Goal: Transaction & Acquisition: Subscribe to service/newsletter

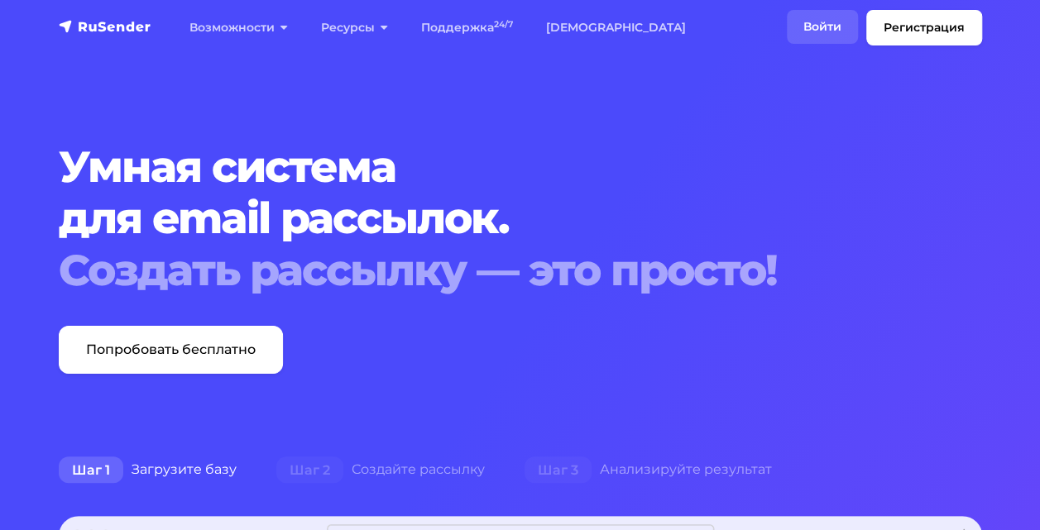
click at [835, 34] on link "Войти" at bounding box center [822, 27] width 71 height 34
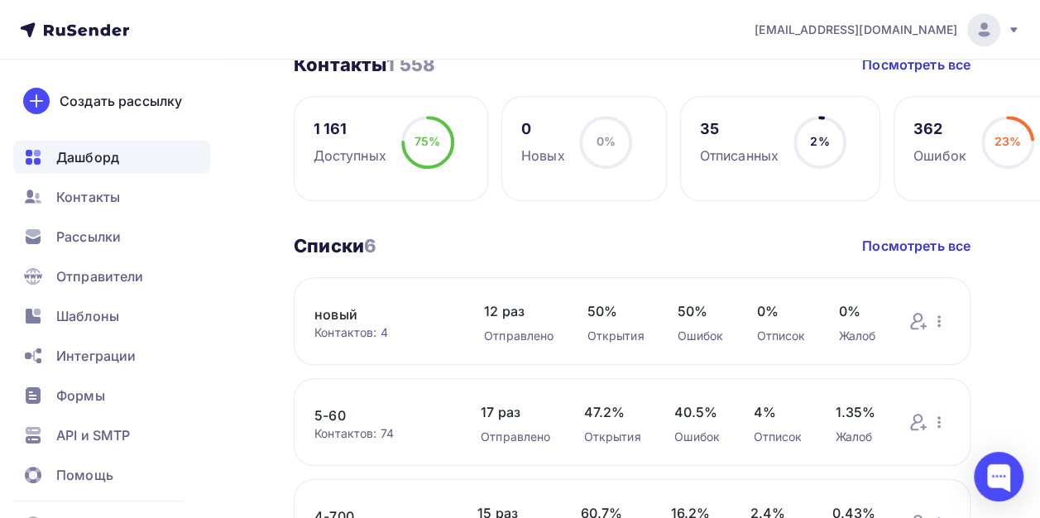
scroll to position [427, 0]
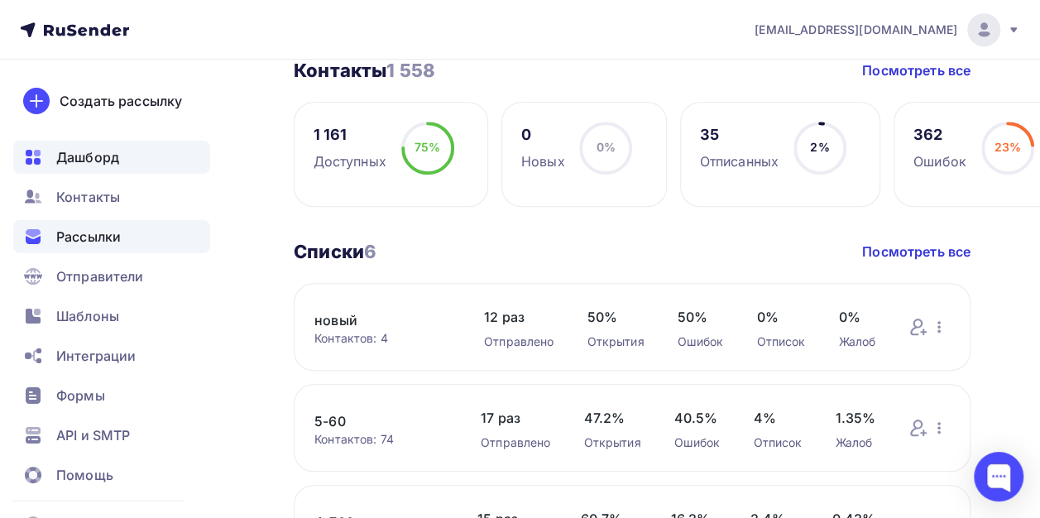
click at [93, 226] on div "Рассылки" at bounding box center [111, 236] width 197 height 33
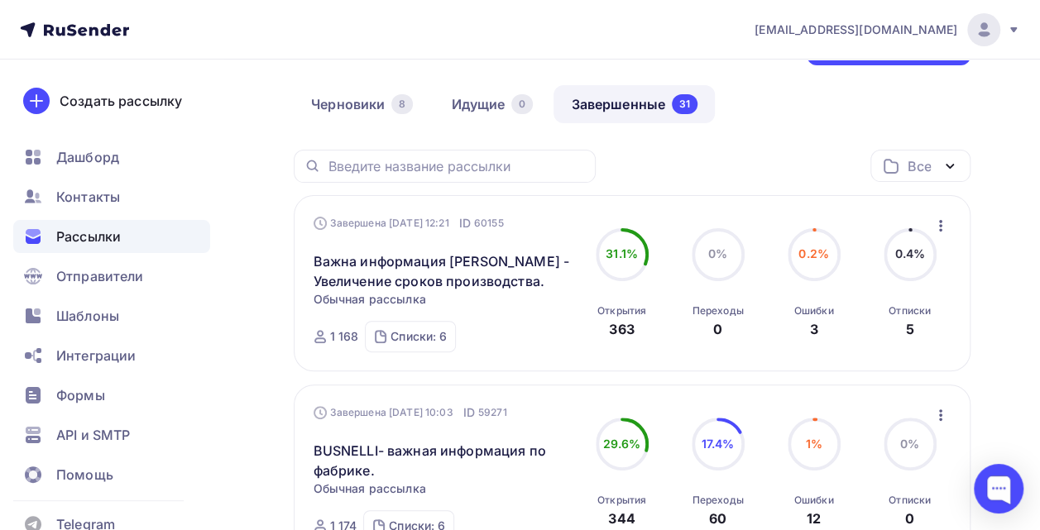
scroll to position [113, 0]
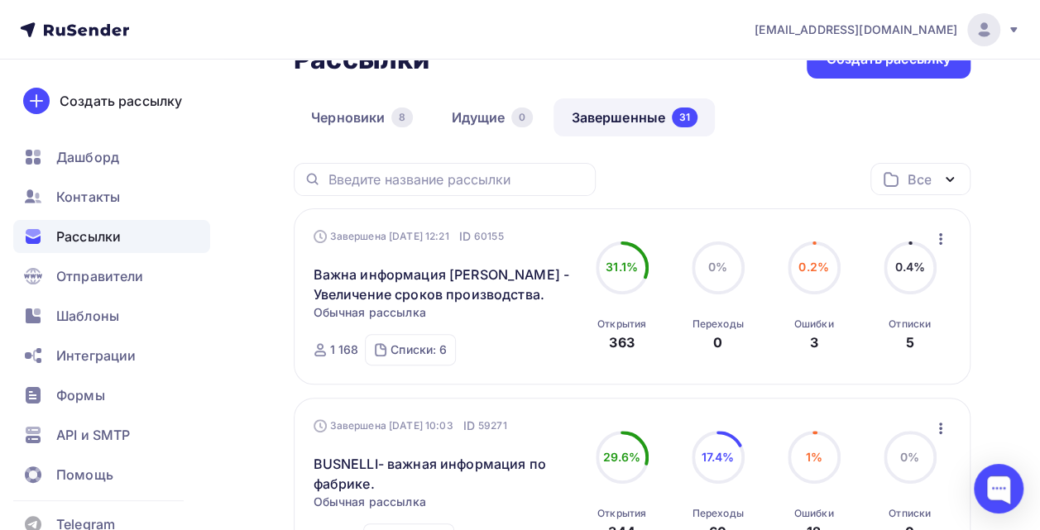
click at [940, 239] on icon "button" at bounding box center [940, 239] width 3 height 12
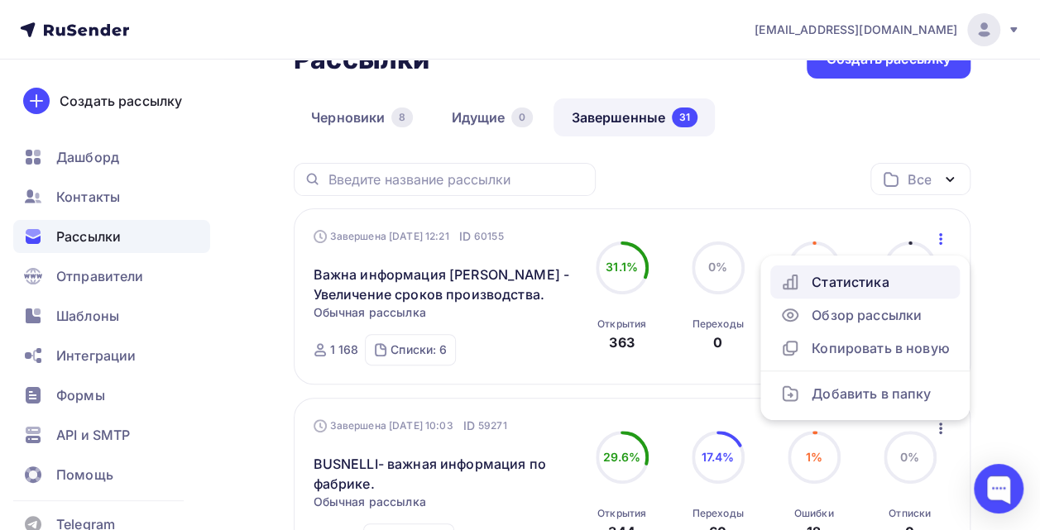
click at [854, 285] on div "Статистика" at bounding box center [865, 282] width 170 height 20
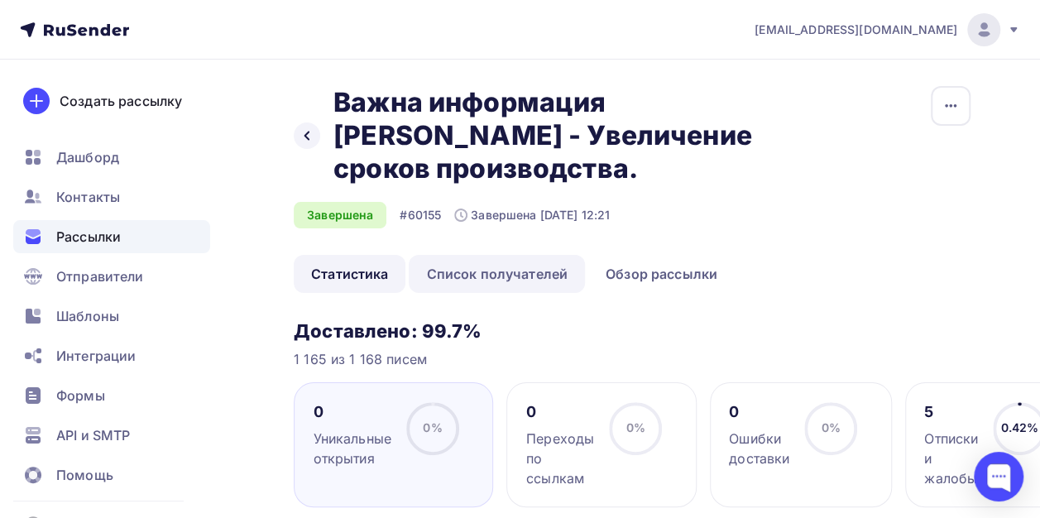
click at [510, 270] on link "Список получателей" at bounding box center [497, 274] width 176 height 38
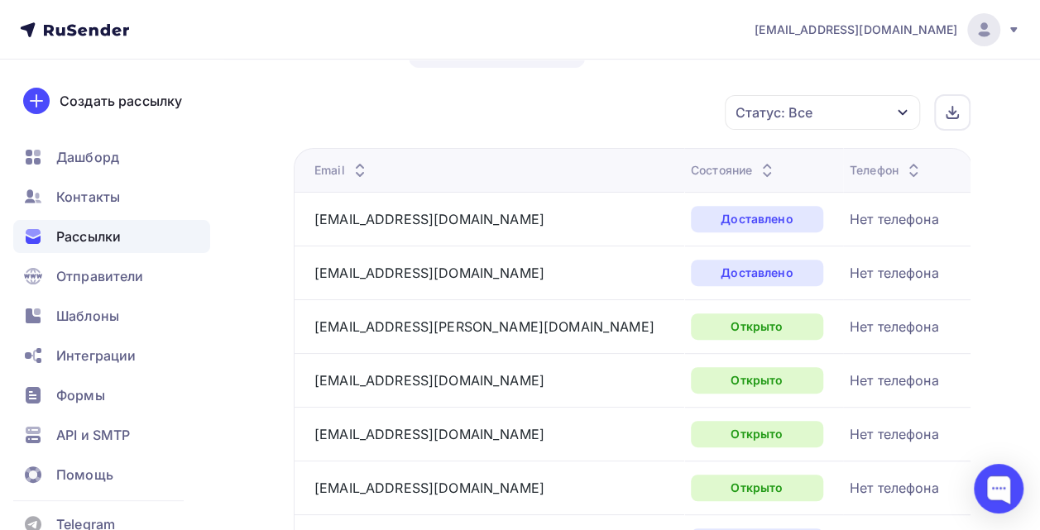
scroll to position [99, 0]
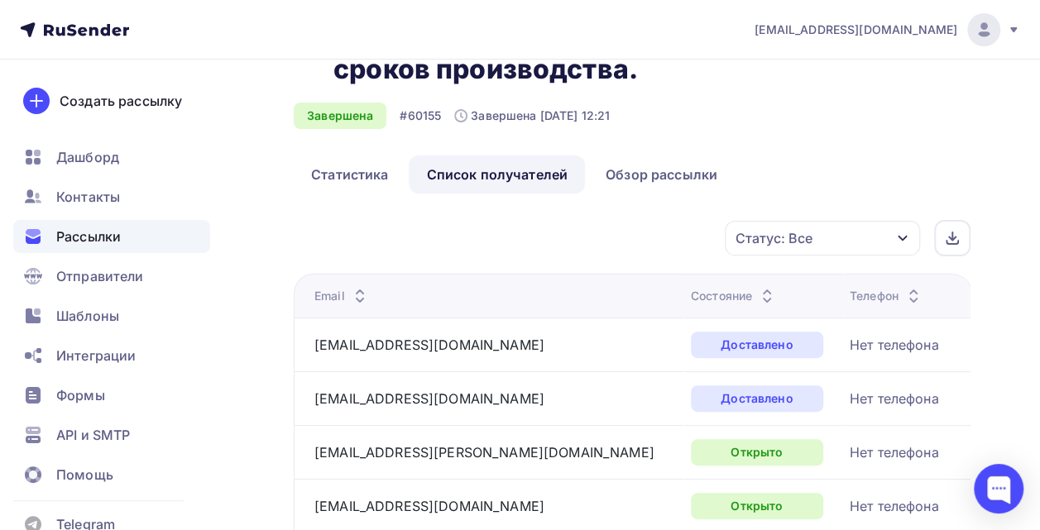
click at [691, 297] on div "Состояние" at bounding box center [734, 296] width 86 height 17
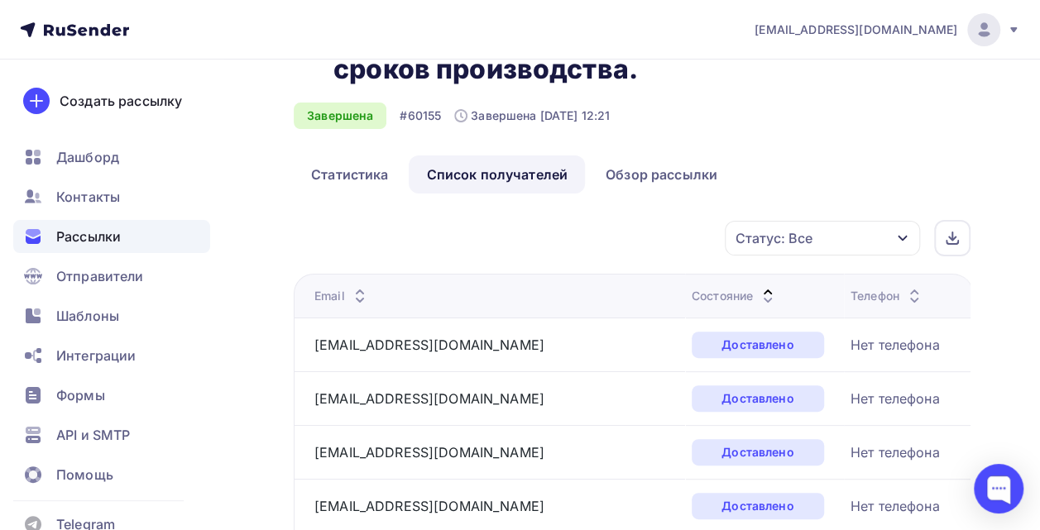
click at [758, 301] on icon at bounding box center [768, 300] width 20 height 20
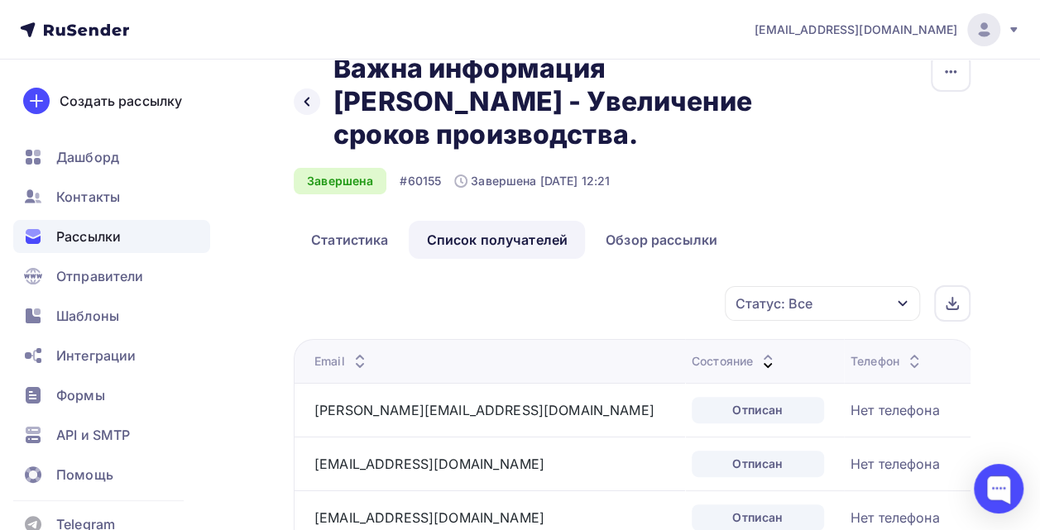
scroll to position [0, 0]
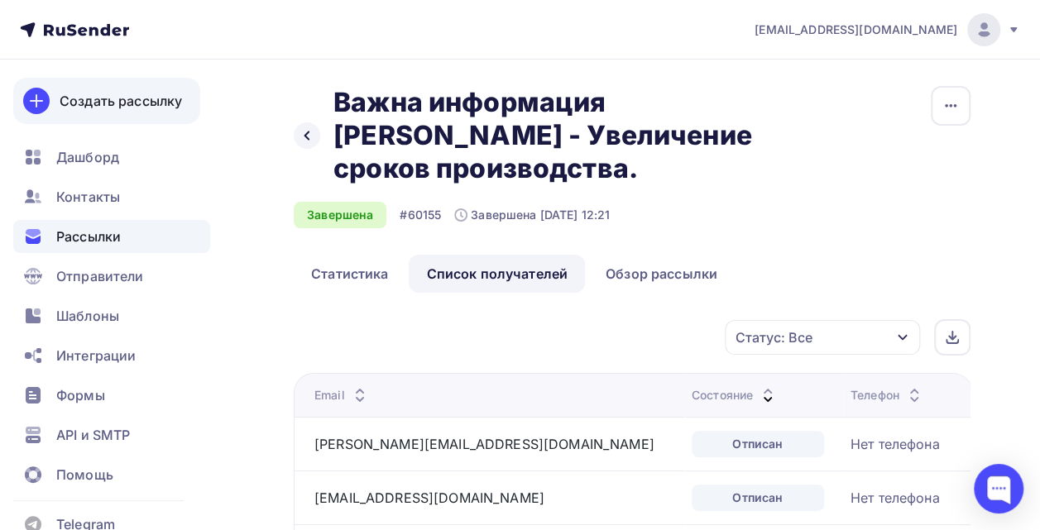
click at [124, 108] on div "Создать рассылку" at bounding box center [121, 101] width 122 height 20
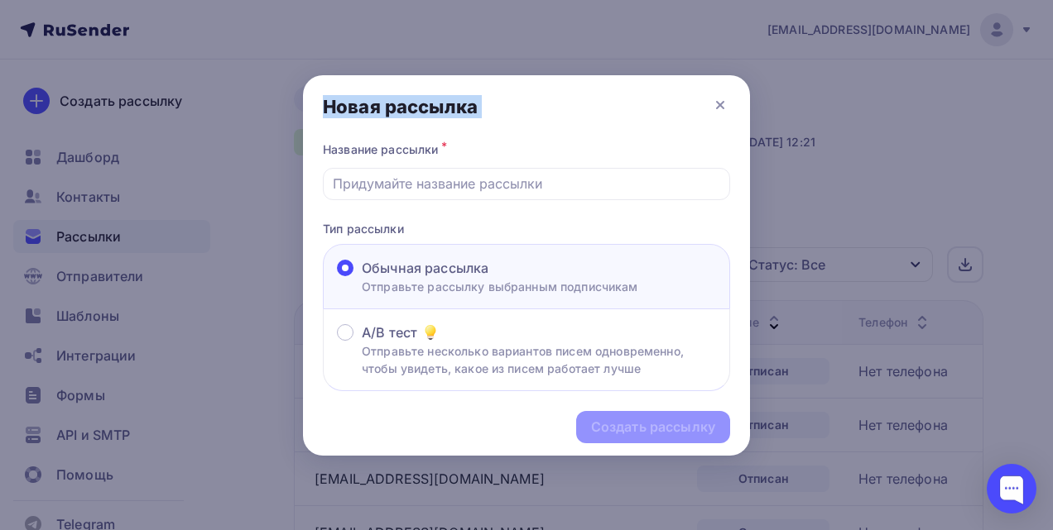
drag, startPoint x: 722, startPoint y: 103, endPoint x: 52, endPoint y: 198, distance: 677.1
click at [52, 198] on div "Новая рассылка Название рассылки * Тип рассылки Обычная рассылка Отправьте расс…" at bounding box center [526, 265] width 1053 height 530
click at [718, 108] on icon at bounding box center [720, 105] width 20 height 20
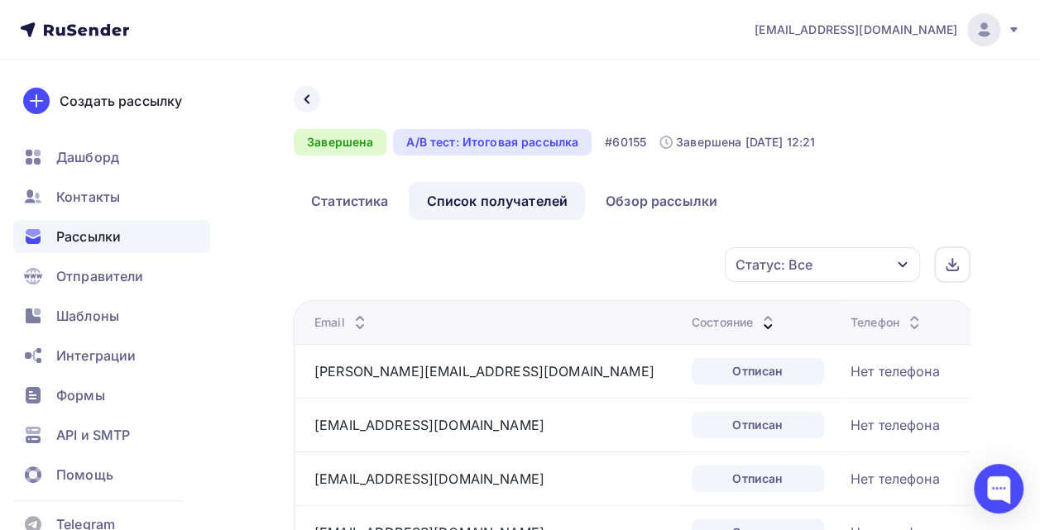
click at [99, 241] on span "Рассылки" at bounding box center [88, 237] width 65 height 20
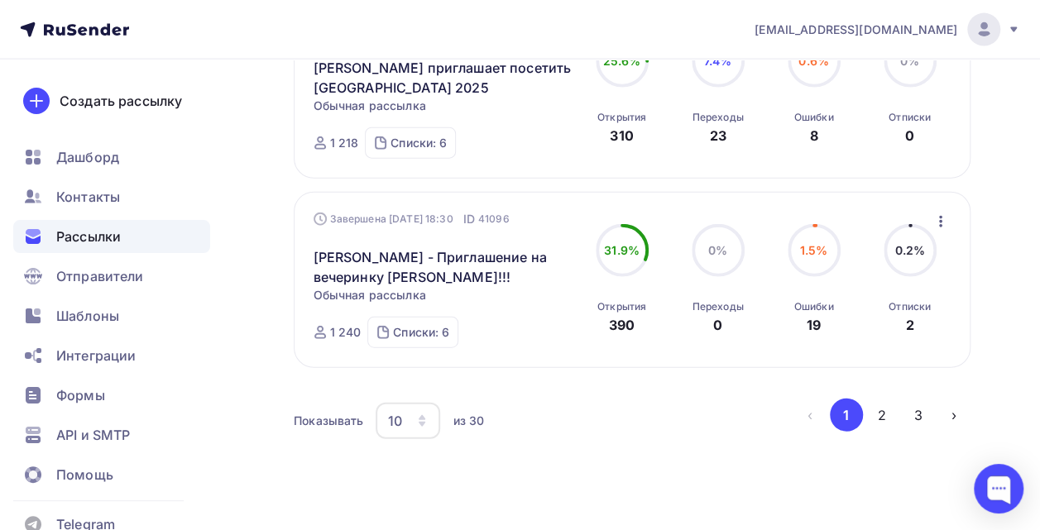
scroll to position [1921, 0]
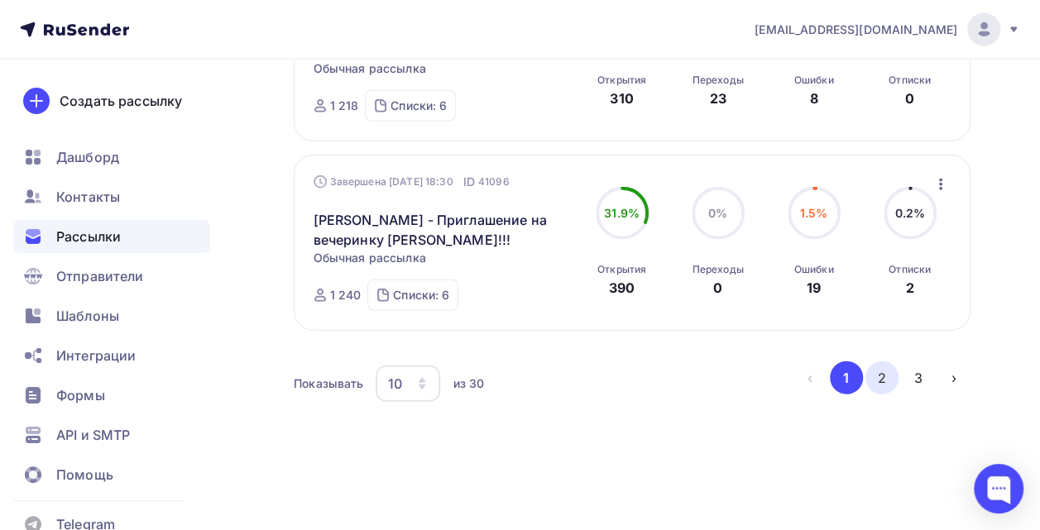
click at [876, 386] on button "2" at bounding box center [882, 378] width 33 height 33
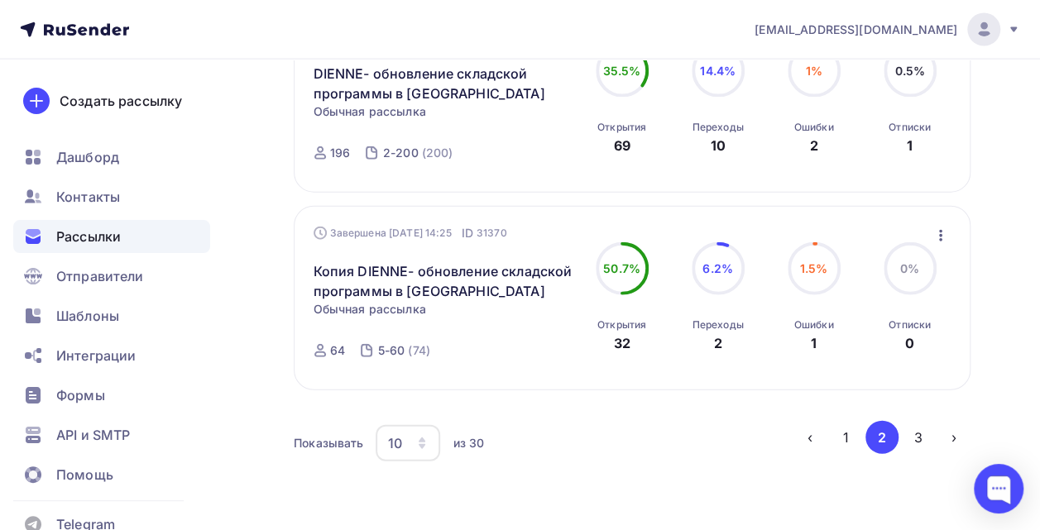
scroll to position [1860, 0]
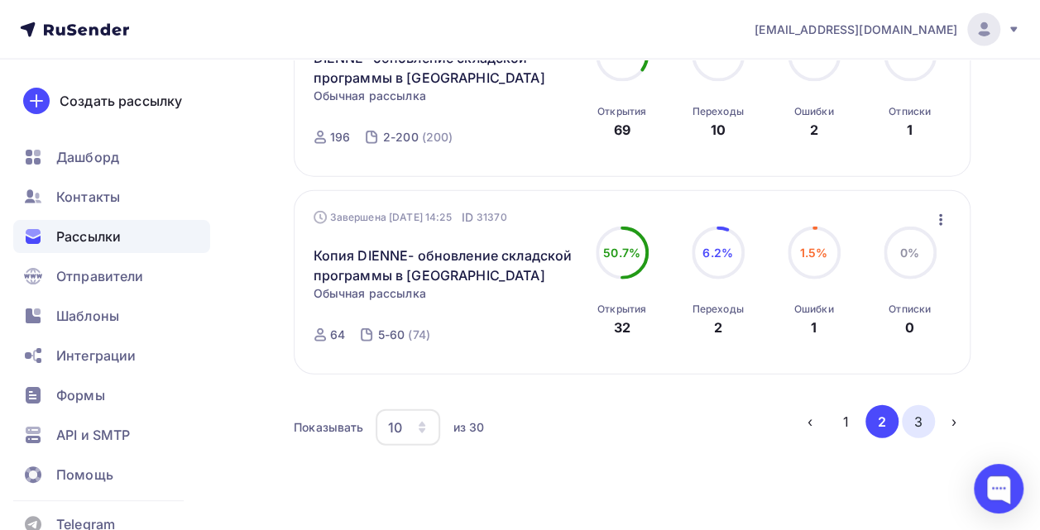
click at [912, 432] on button "3" at bounding box center [918, 422] width 33 height 33
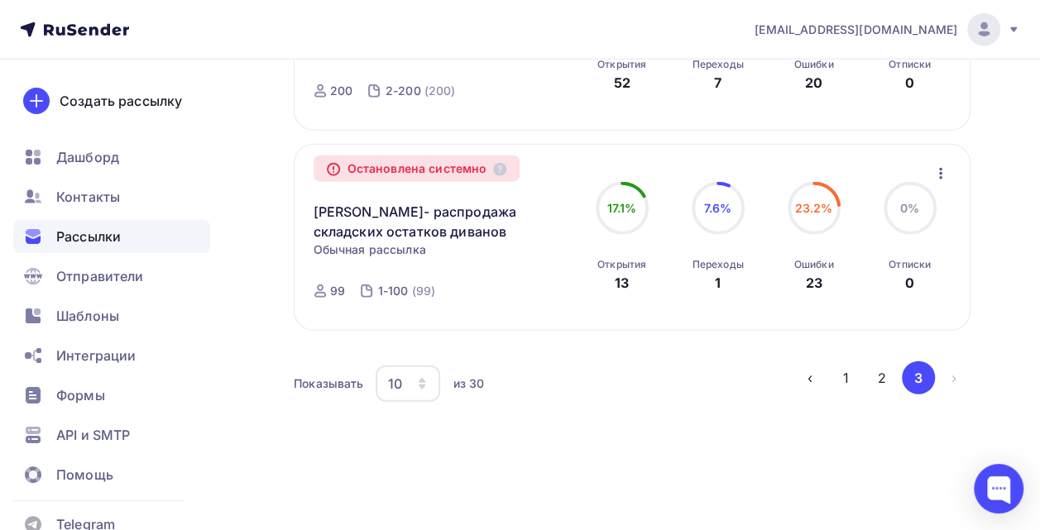
scroll to position [0, 0]
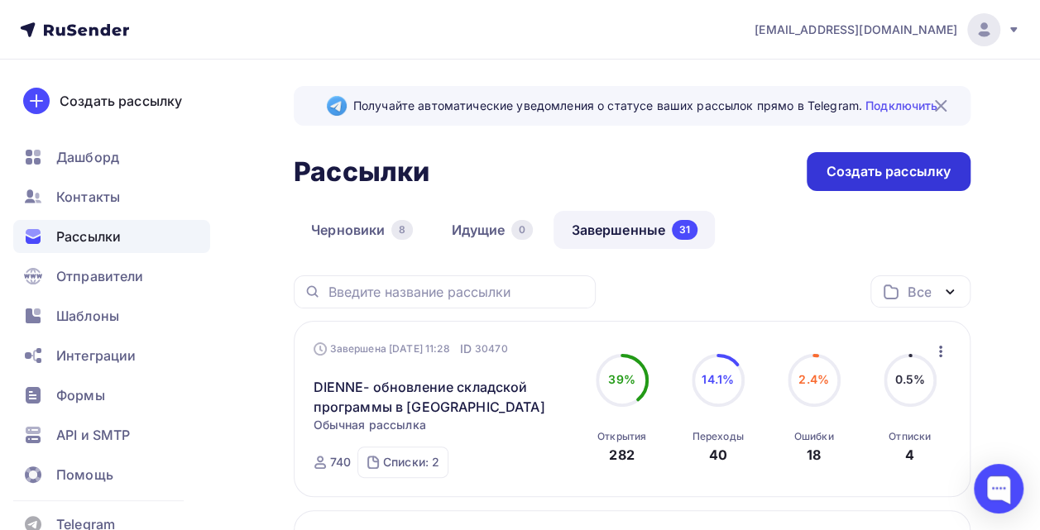
click at [902, 164] on div "Создать рассылку" at bounding box center [889, 171] width 124 height 19
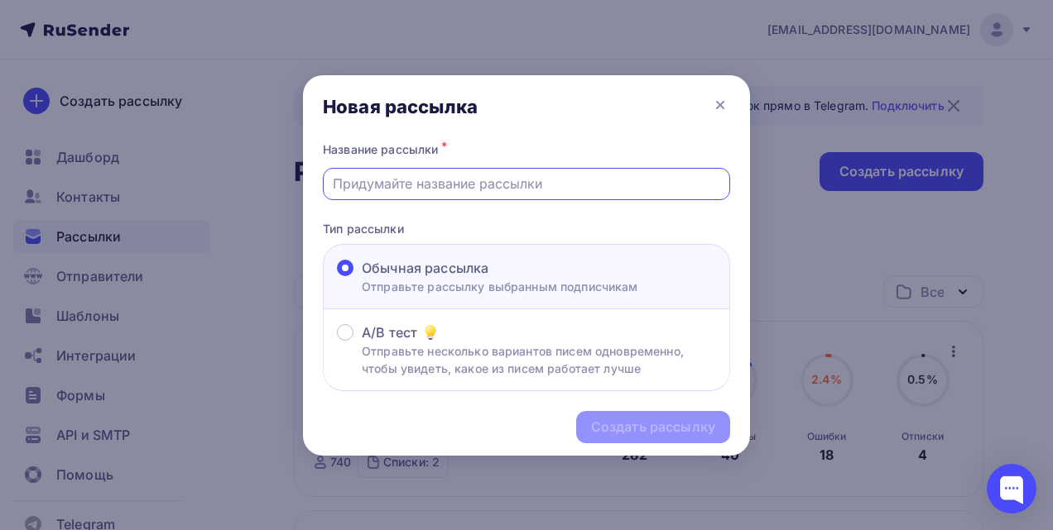
click at [488, 190] on input "text" at bounding box center [527, 184] width 388 height 20
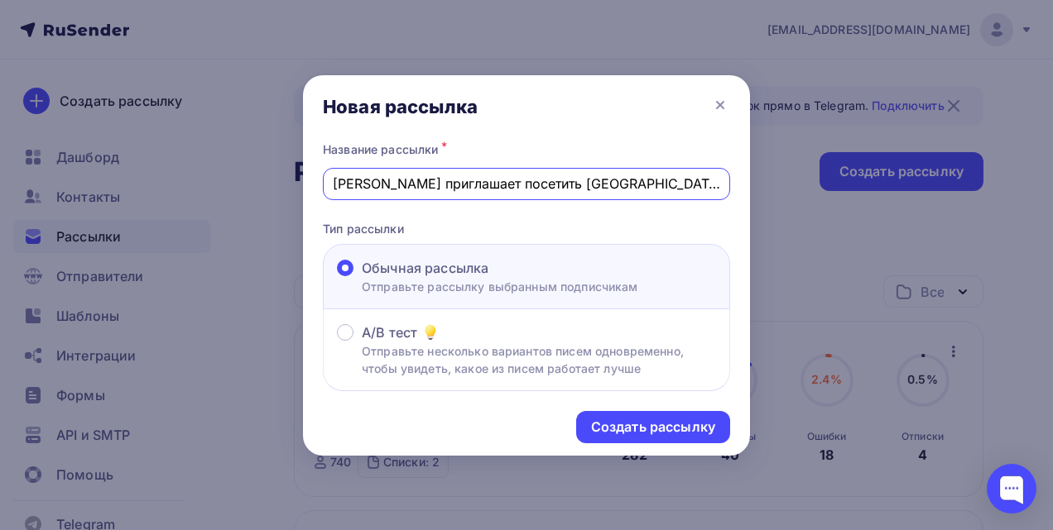
drag, startPoint x: 639, startPoint y: 182, endPoint x: 397, endPoint y: 161, distance: 242.6
click at [397, 161] on div "Название рассылки * Novaluna приглашает посетить ISALONI 2025" at bounding box center [526, 169] width 407 height 62
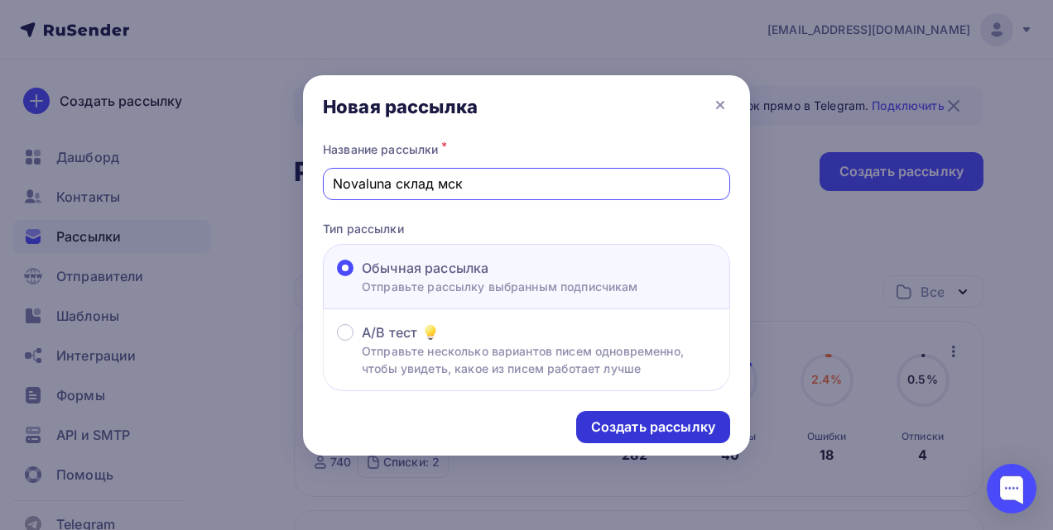
type input "Novaluna склад мск"
click at [659, 433] on div "Создать рассылку" at bounding box center [653, 427] width 124 height 19
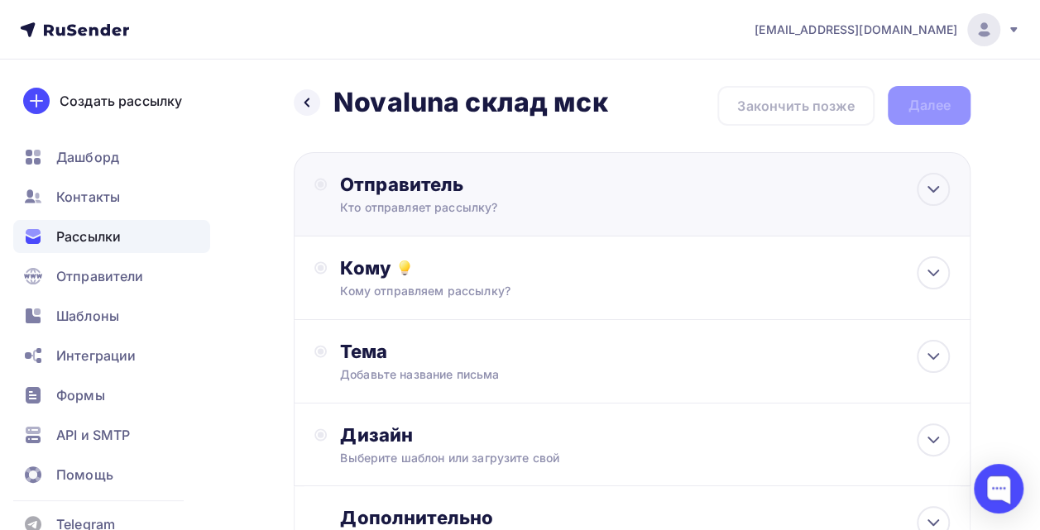
click at [466, 192] on div "Отправитель" at bounding box center [519, 184] width 358 height 23
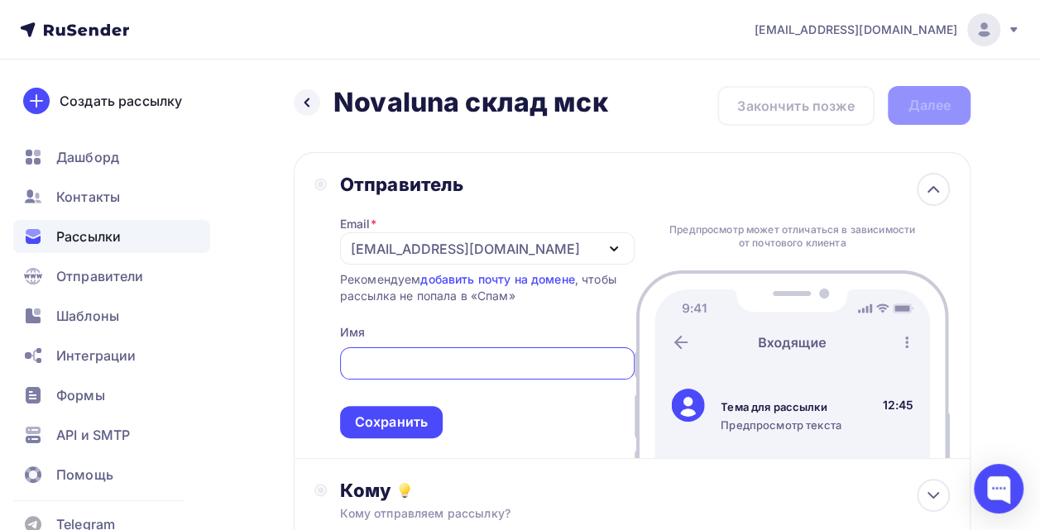
click at [417, 363] on input "text" at bounding box center [487, 364] width 276 height 20
type input "L"
type input "В"
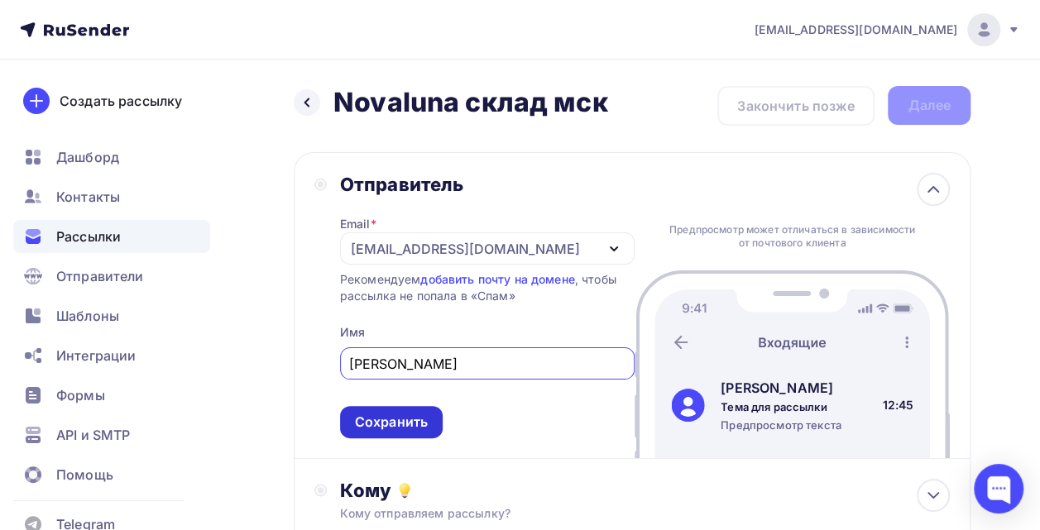
type input "[PERSON_NAME]"
click at [380, 425] on div "Сохранить" at bounding box center [391, 422] width 73 height 19
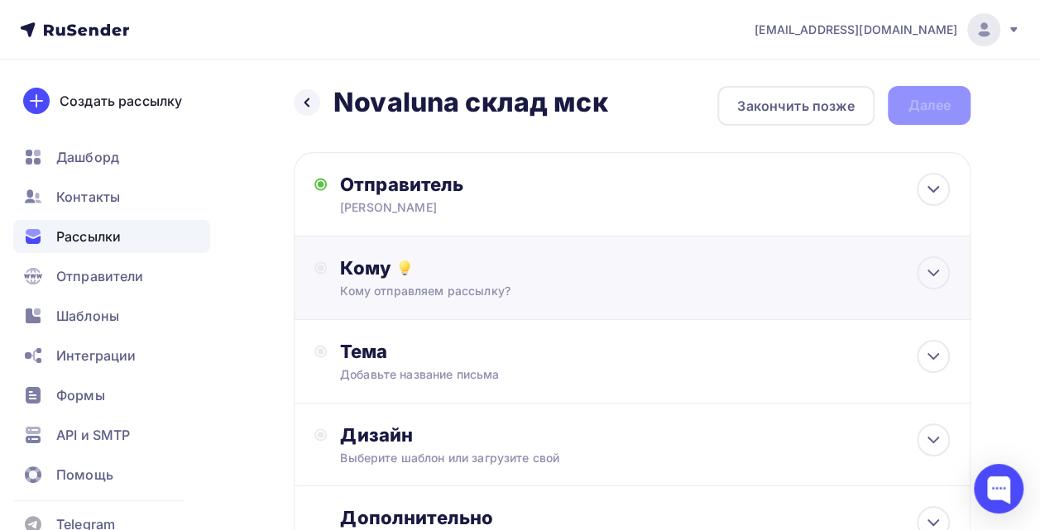
click at [470, 276] on div "Кому" at bounding box center [645, 268] width 610 height 23
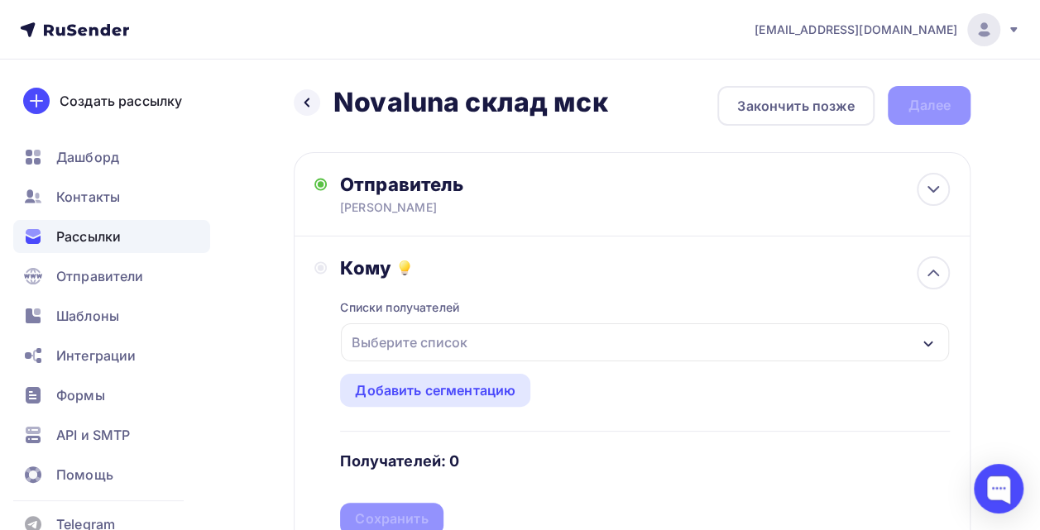
click at [463, 341] on div "Выберите список" at bounding box center [409, 343] width 129 height 30
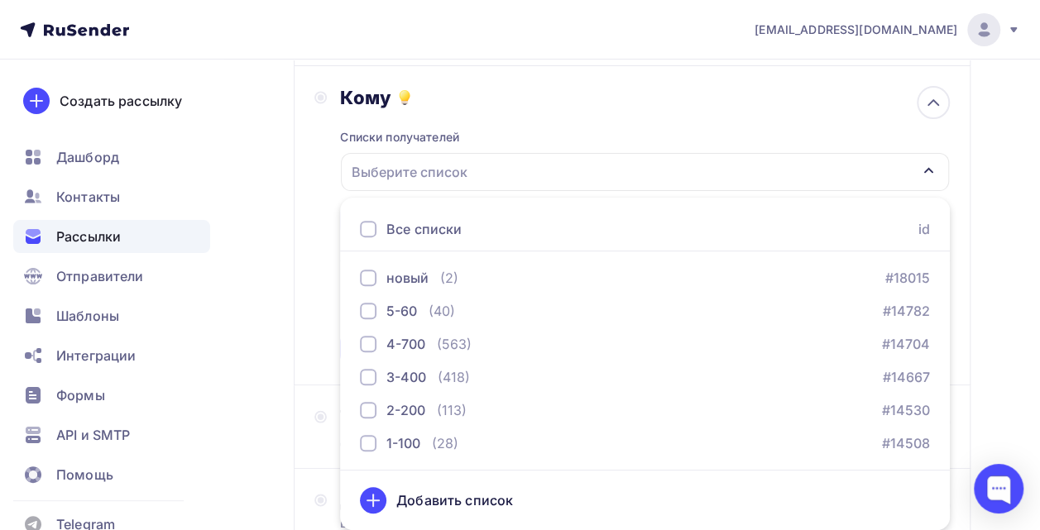
click at [372, 235] on div at bounding box center [368, 229] width 17 height 17
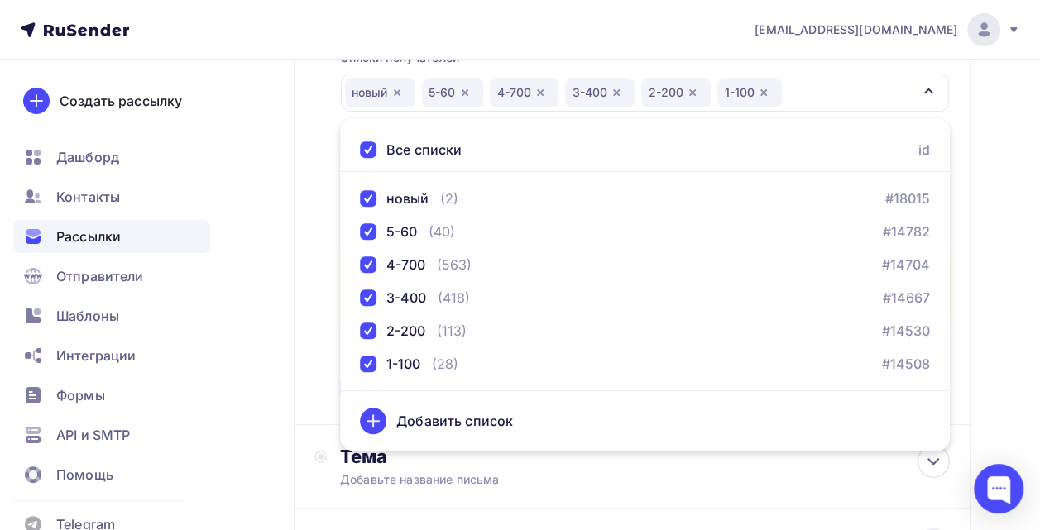
scroll to position [264, 0]
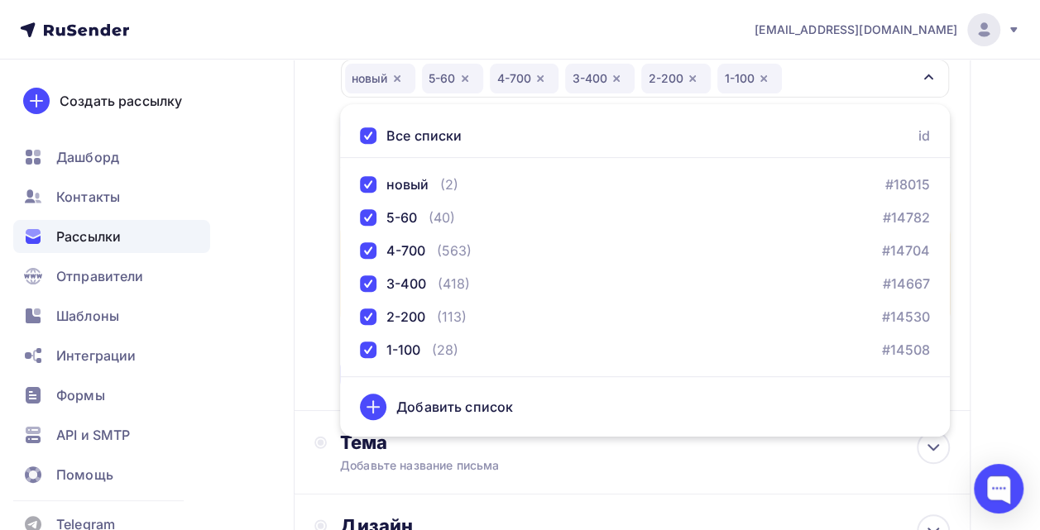
click at [990, 253] on div "Назад Novaluna склад мск Novaluna склад мск Закончить позже Далее Отправитель D…" at bounding box center [520, 282] width 1040 height 972
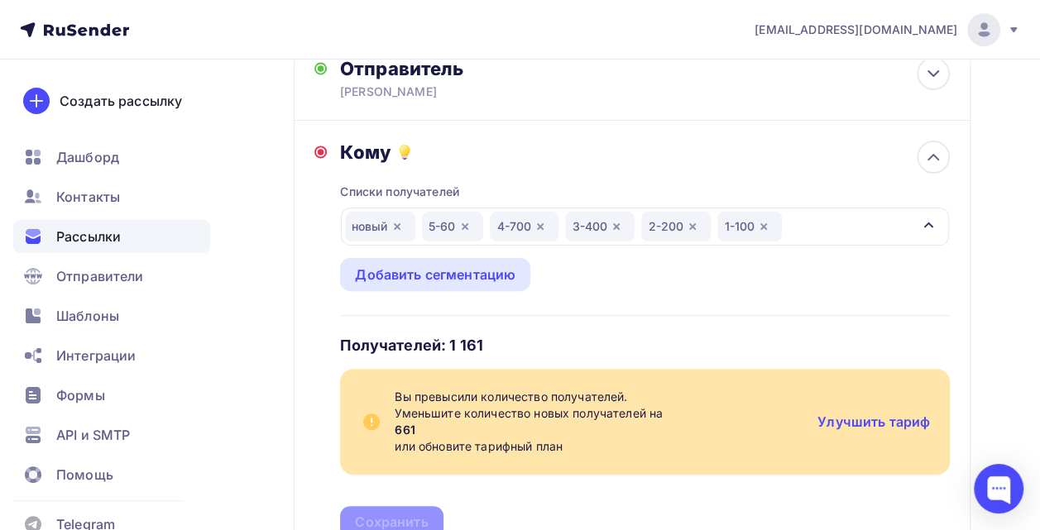
scroll to position [118, 0]
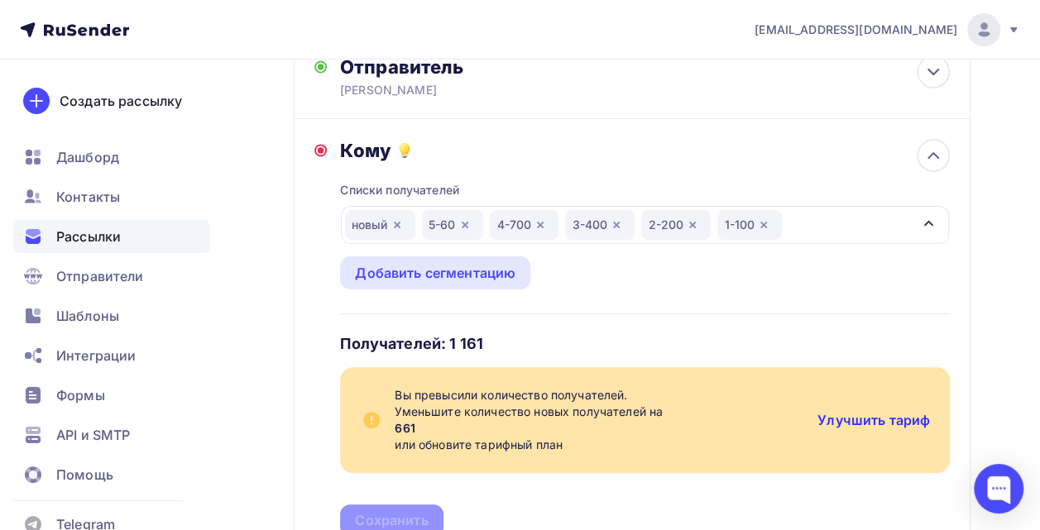
click at [881, 418] on link "Улучшить тариф" at bounding box center [874, 420] width 113 height 17
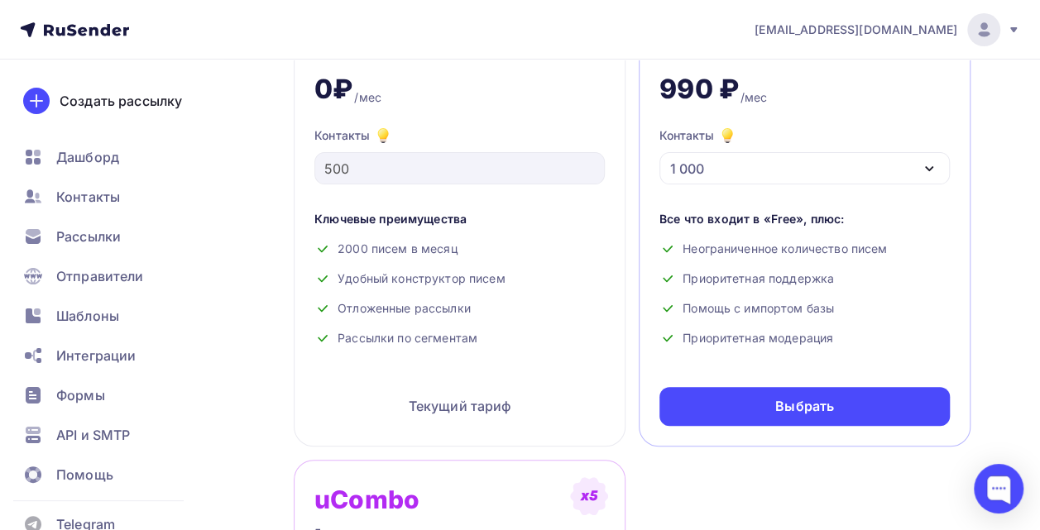
scroll to position [202, 0]
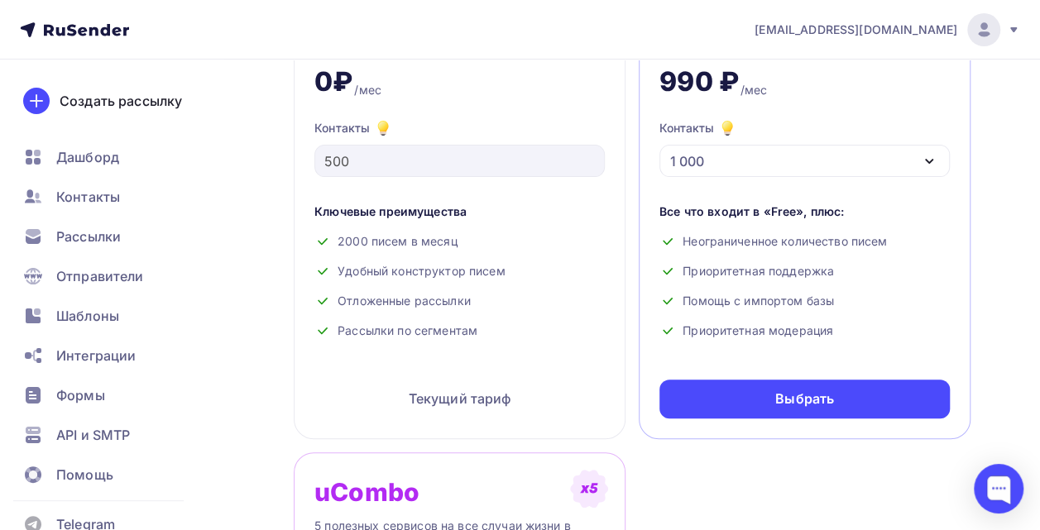
click at [932, 160] on icon "button" at bounding box center [929, 161] width 7 height 3
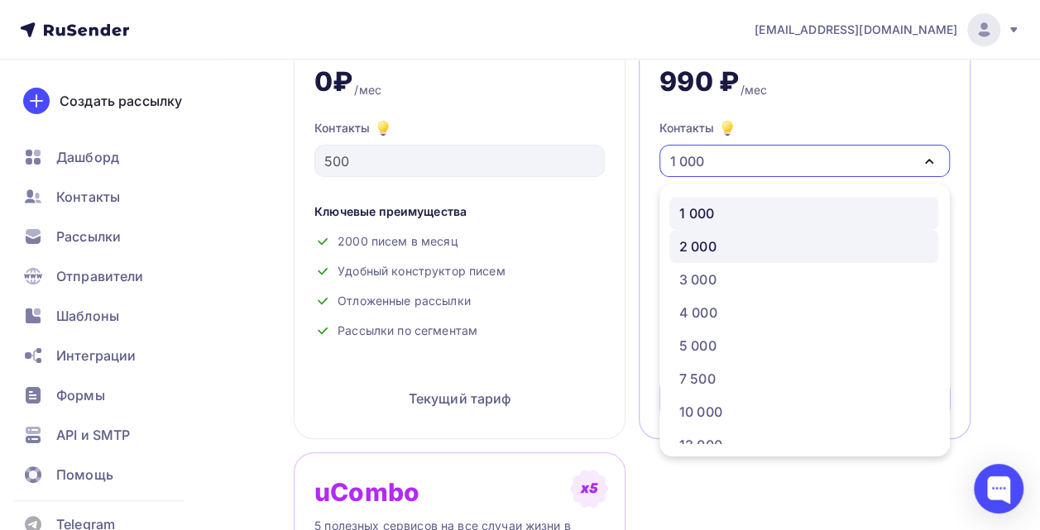
click at [841, 235] on link "2 000" at bounding box center [804, 246] width 269 height 33
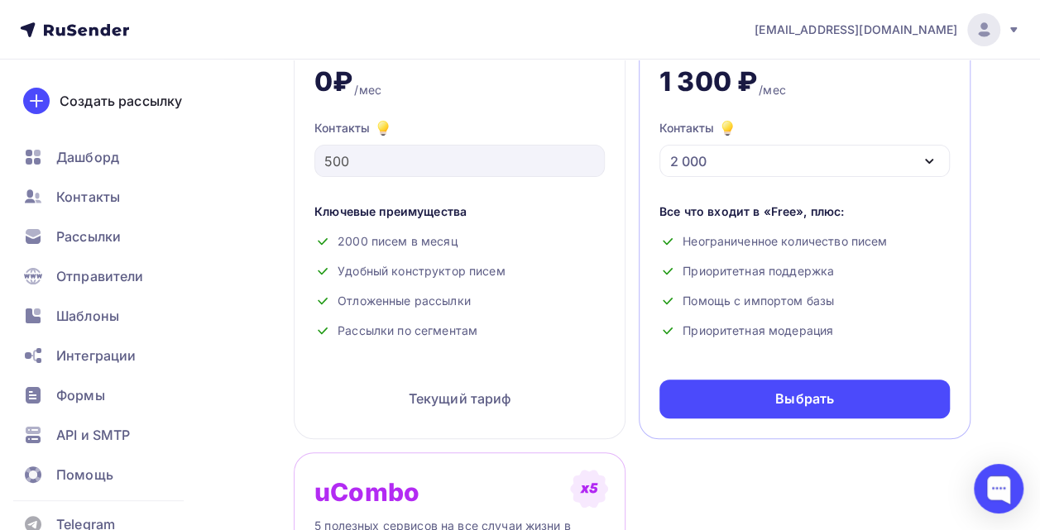
click at [929, 154] on icon "button" at bounding box center [929, 161] width 20 height 20
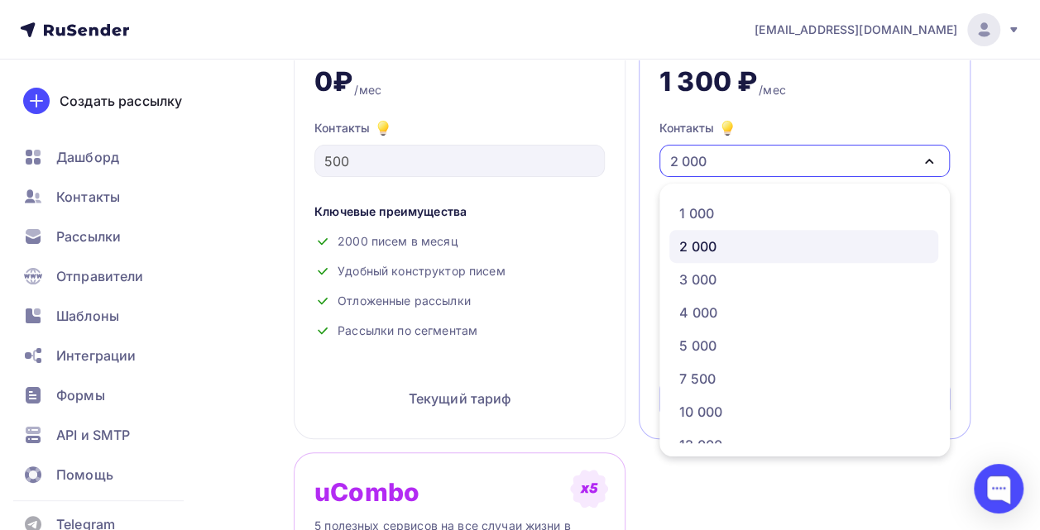
click at [929, 154] on icon "button" at bounding box center [929, 161] width 20 height 20
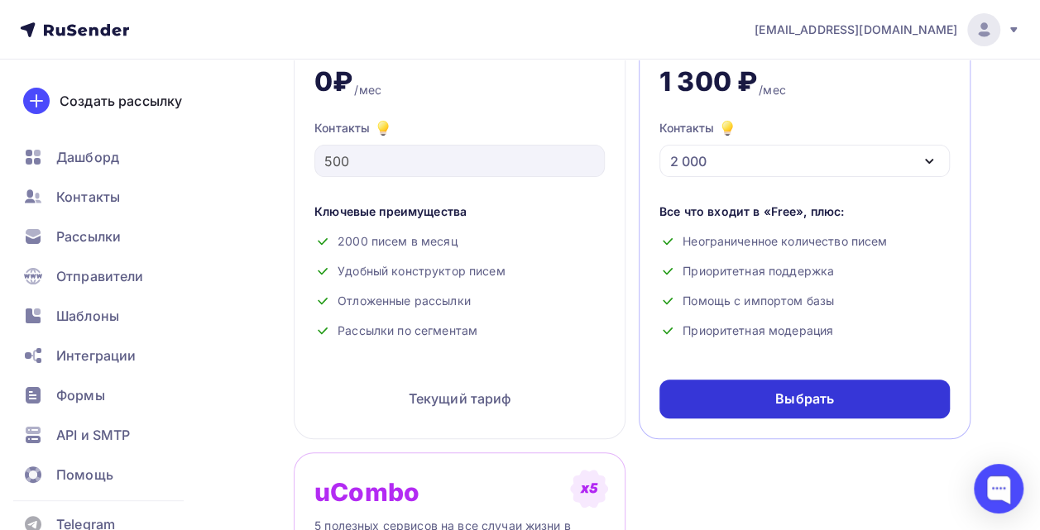
click at [856, 413] on div "Выбрать" at bounding box center [805, 399] width 290 height 39
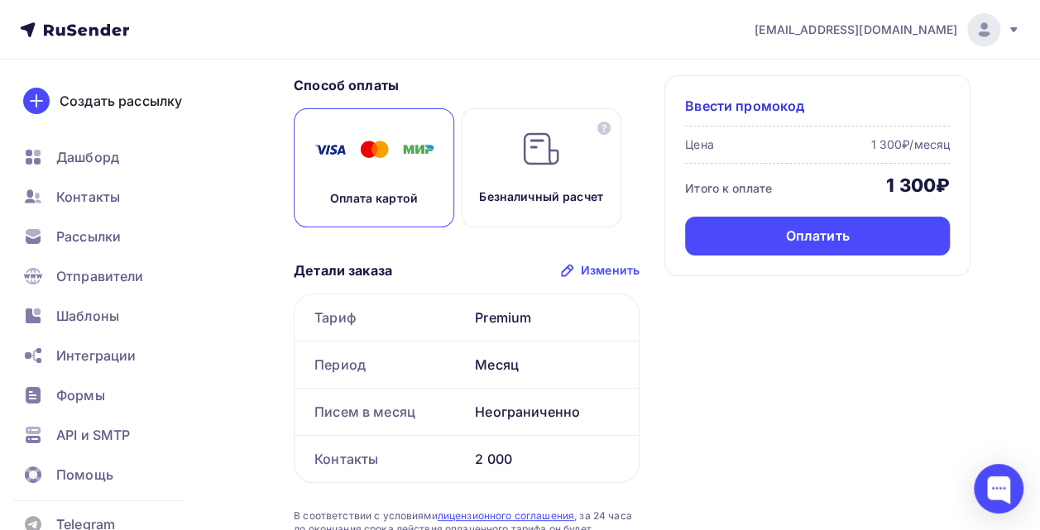
scroll to position [79, 0]
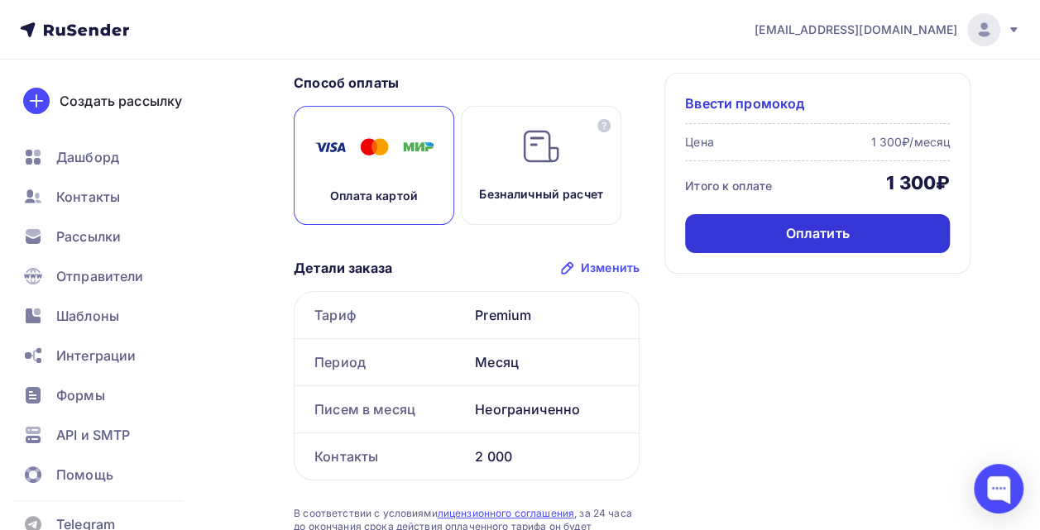
click at [881, 230] on div "Оплатить" at bounding box center [817, 233] width 265 height 39
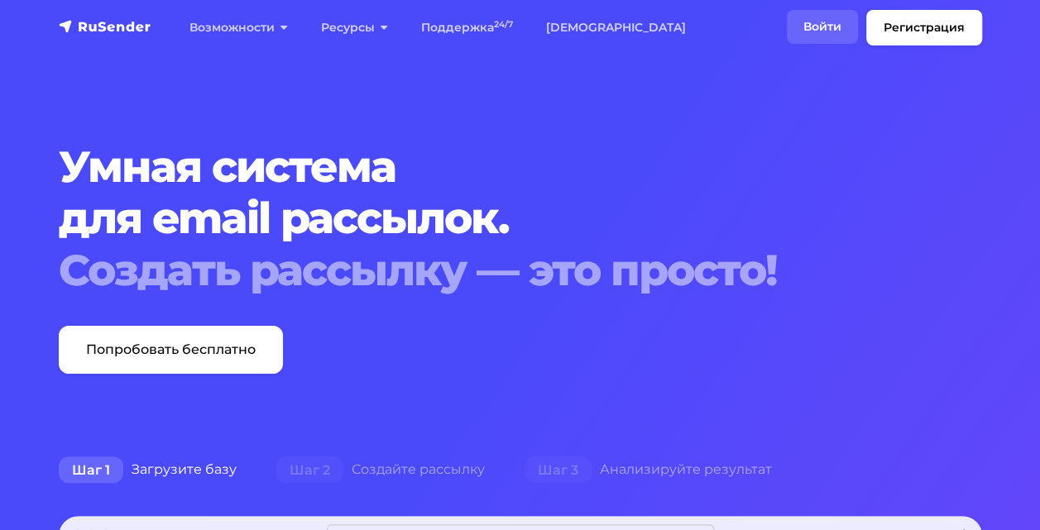
click at [819, 33] on link "Войти" at bounding box center [822, 27] width 71 height 34
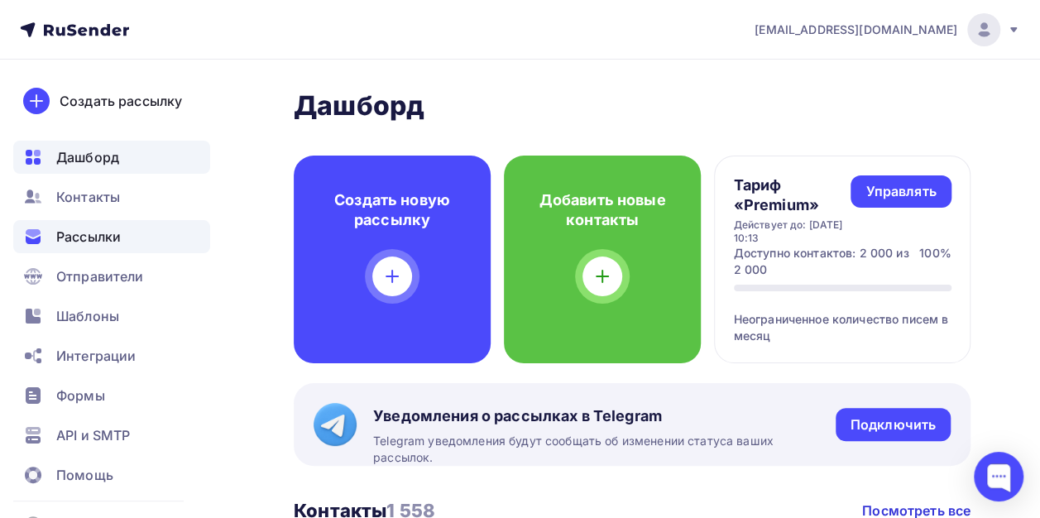
click at [98, 232] on span "Рассылки" at bounding box center [88, 237] width 65 height 20
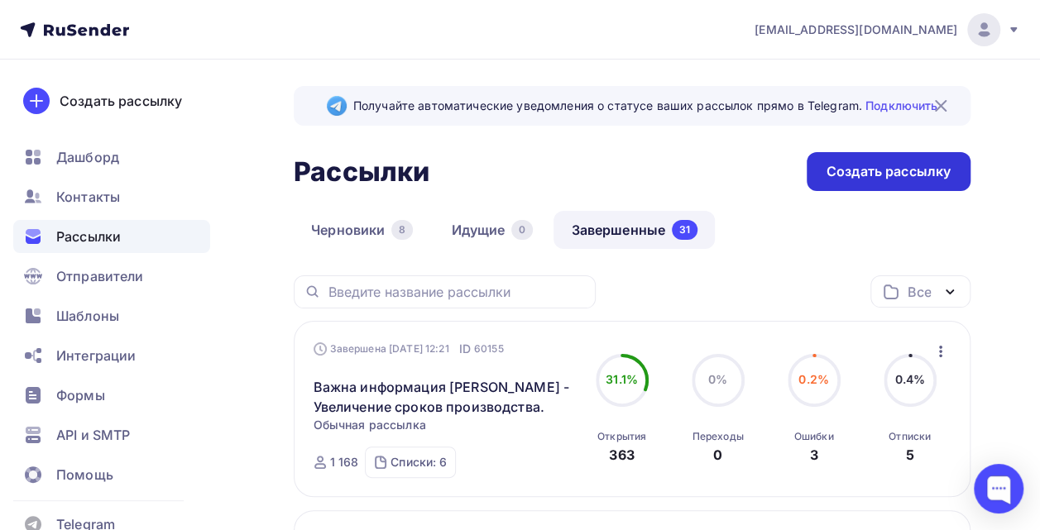
click at [886, 182] on div "Создать рассылку" at bounding box center [889, 171] width 164 height 39
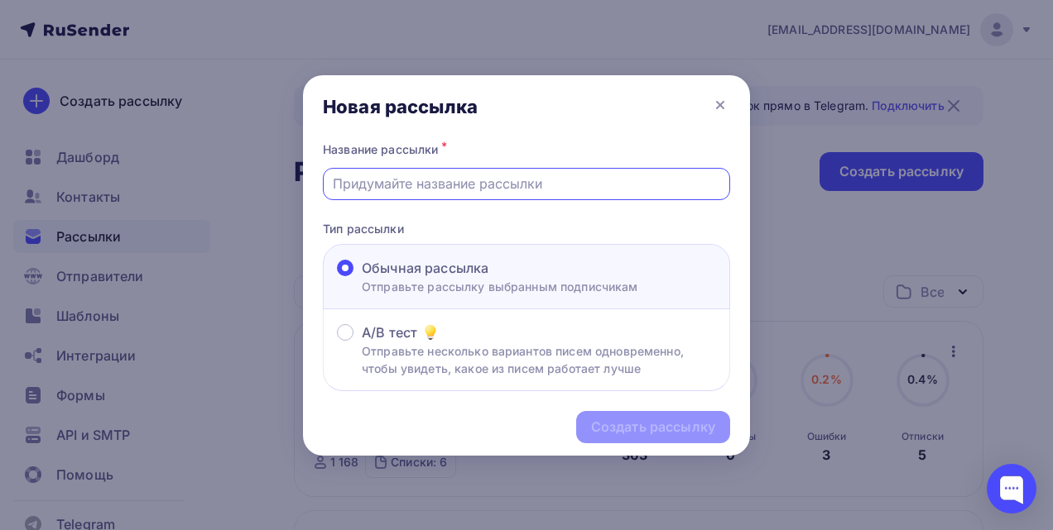
click at [507, 184] on input "text" at bounding box center [527, 184] width 388 height 20
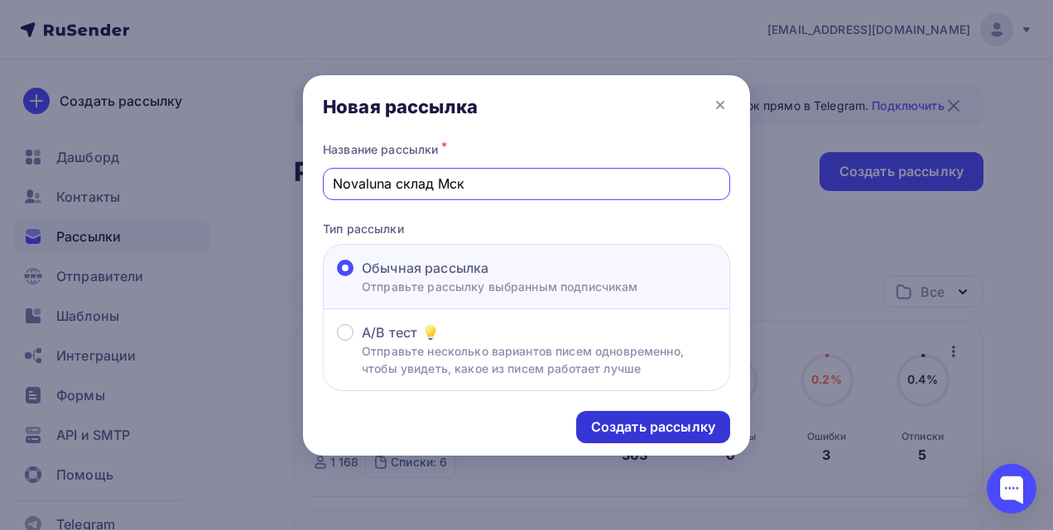
type input "Novaluna склад Мск"
click at [618, 426] on div "Создать рассылку" at bounding box center [653, 427] width 124 height 19
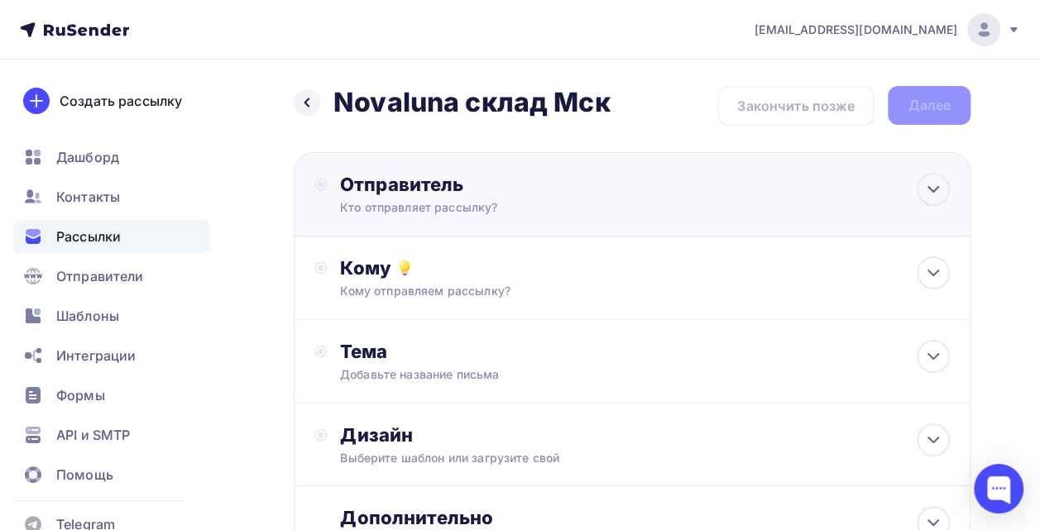
click at [633, 182] on div "Отправитель" at bounding box center [519, 184] width 358 height 23
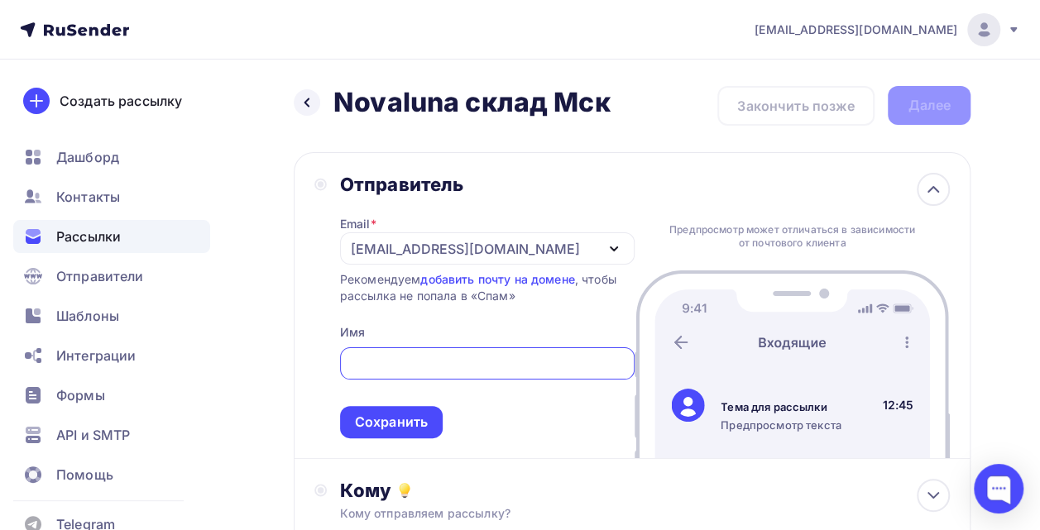
click at [404, 359] on input "text" at bounding box center [487, 364] width 276 height 20
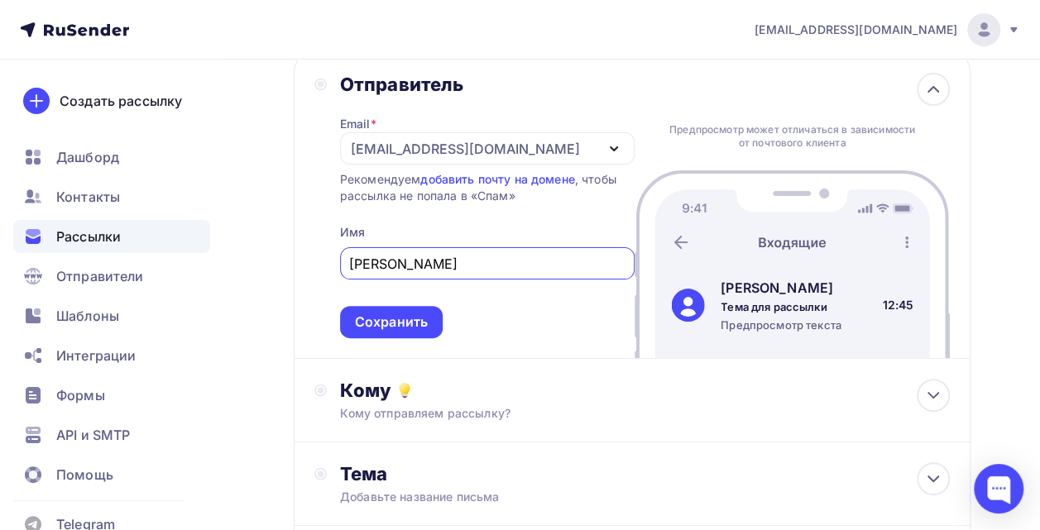
scroll to position [108, 0]
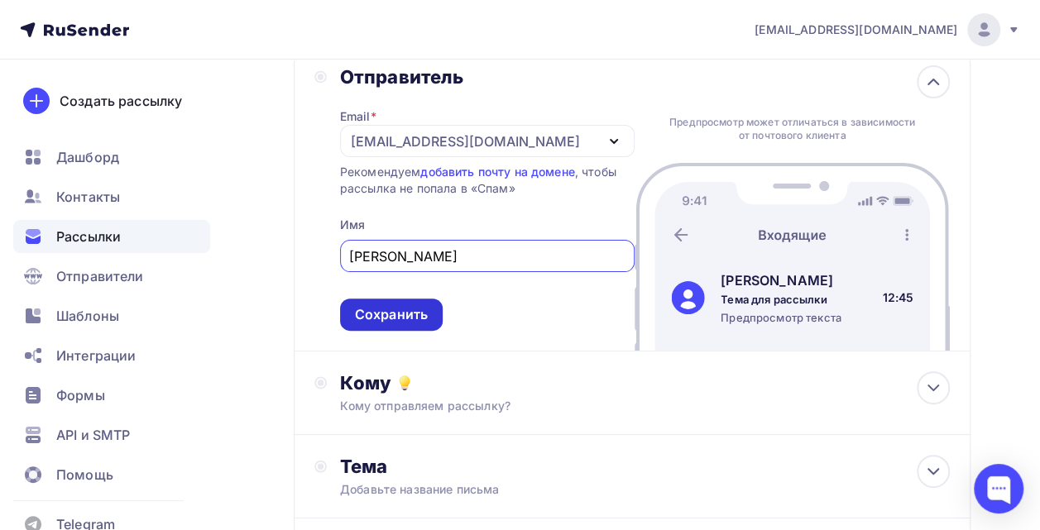
type input "[PERSON_NAME]"
click at [414, 309] on div "Сохранить" at bounding box center [391, 314] width 73 height 19
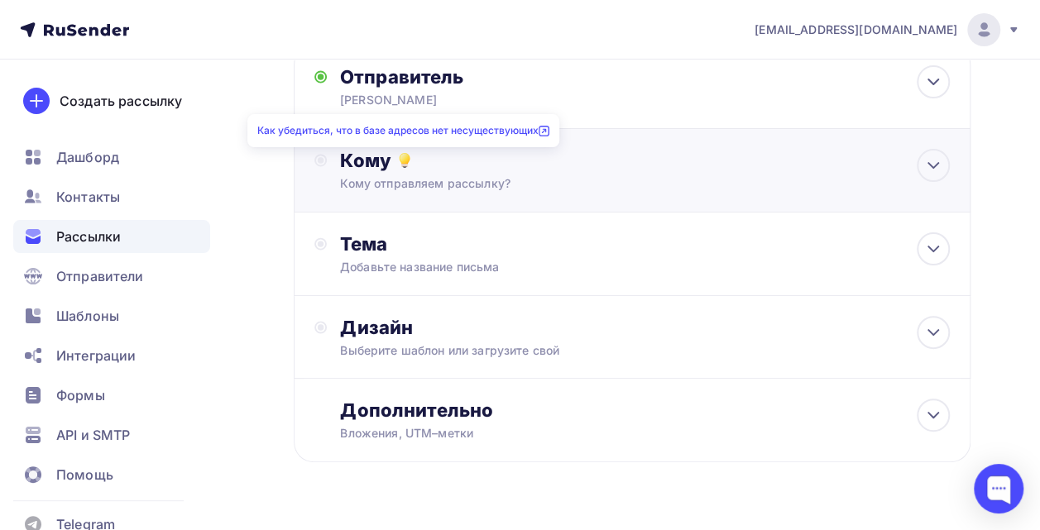
click at [402, 167] on icon at bounding box center [405, 161] width 20 height 20
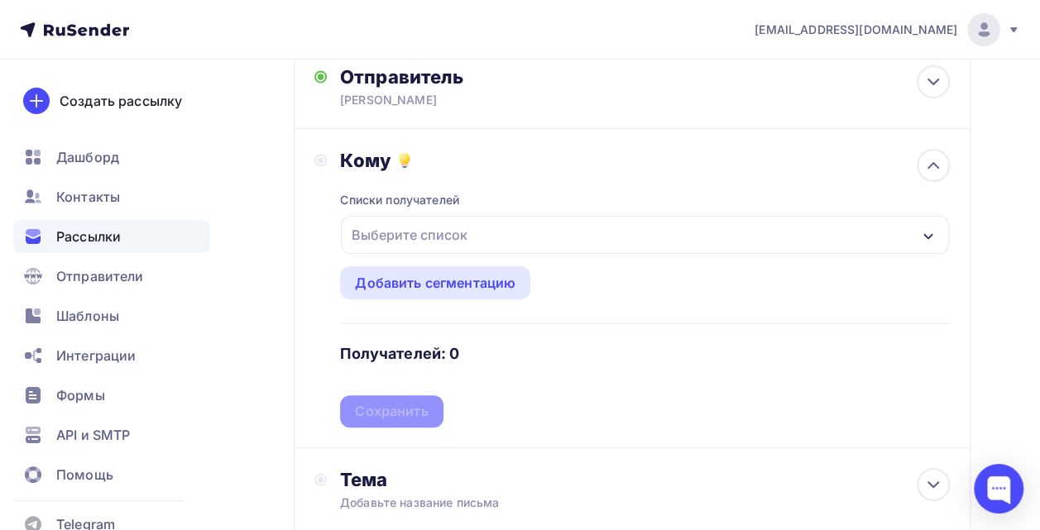
click at [407, 230] on div "Выберите список" at bounding box center [409, 235] width 129 height 30
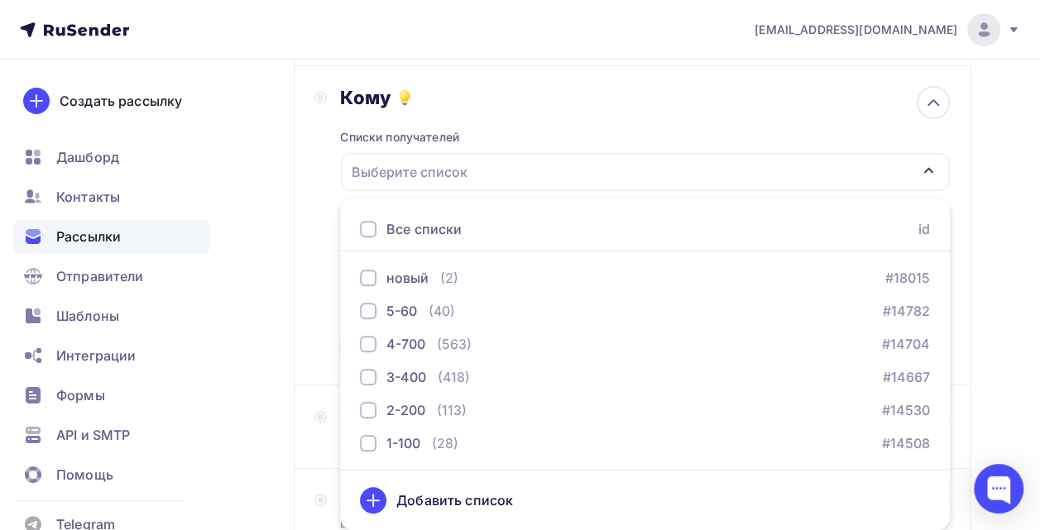
click at [371, 238] on div at bounding box center [368, 229] width 17 height 17
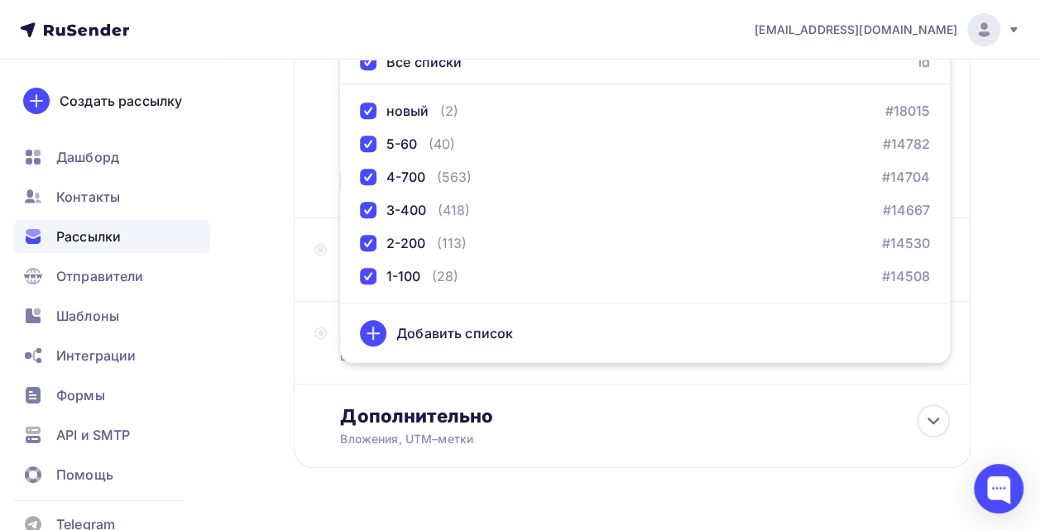
scroll to position [373, 0]
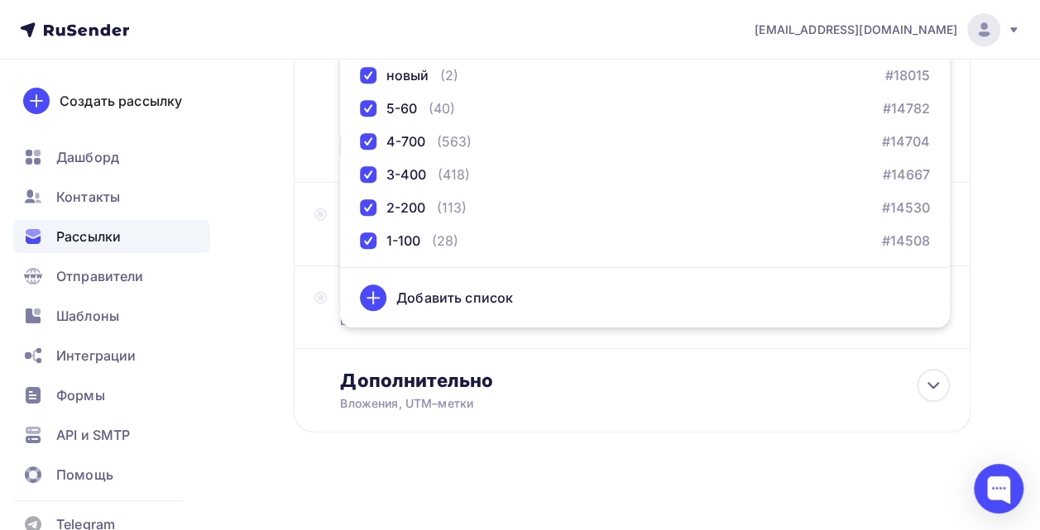
click at [1029, 270] on div "Назад Novaluna склад Мск Novaluna склад Мск Закончить позже Далее Отправитель […" at bounding box center [520, 112] width 1040 height 853
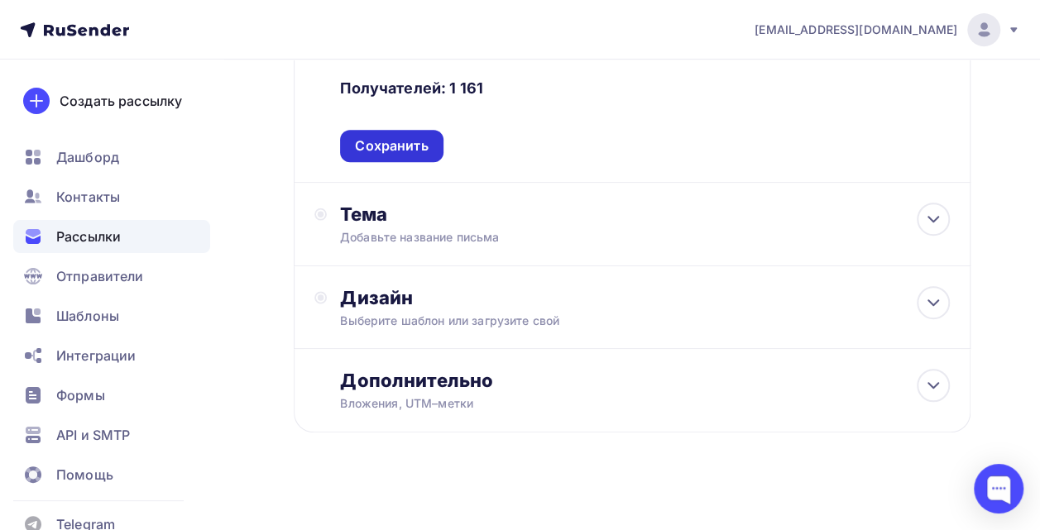
click at [415, 145] on div "Сохранить" at bounding box center [391, 146] width 73 height 19
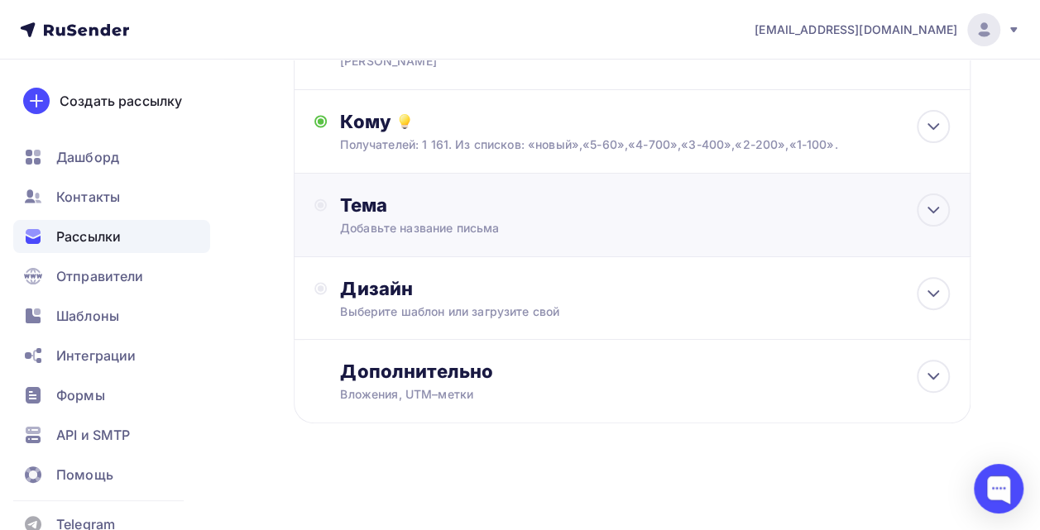
click at [410, 213] on div "Тема" at bounding box center [503, 205] width 327 height 23
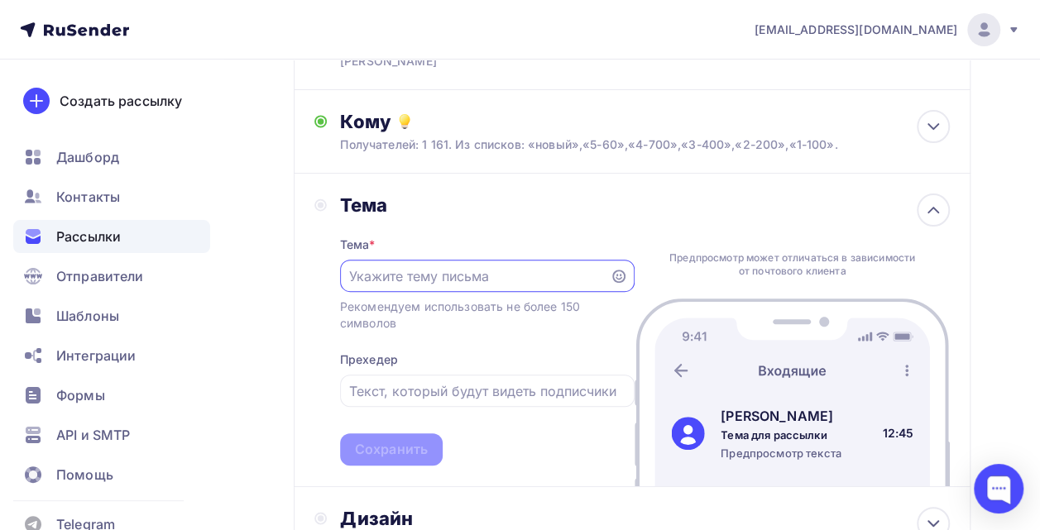
scroll to position [0, 0]
click at [425, 271] on input "text" at bounding box center [474, 276] width 251 height 20
click at [436, 264] on div at bounding box center [487, 276] width 295 height 32
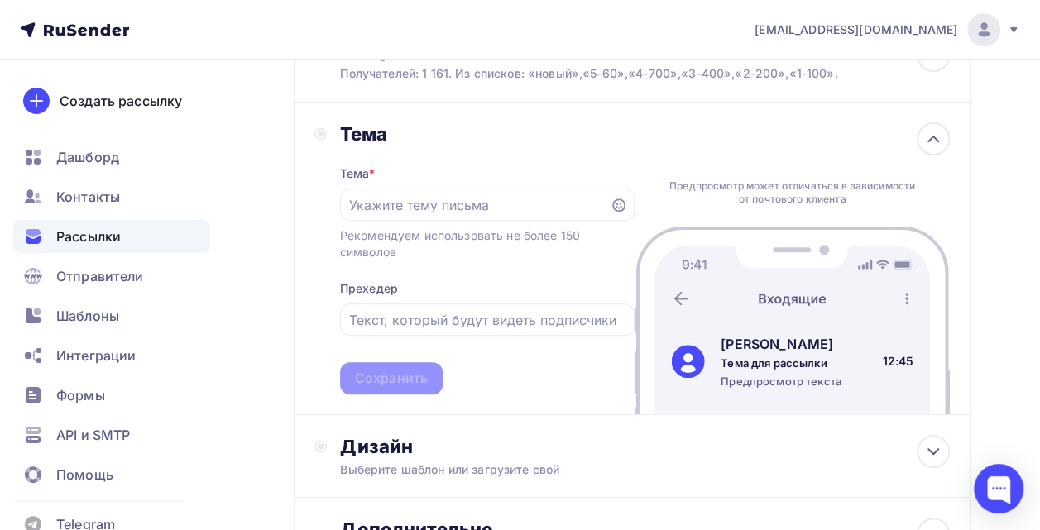
scroll to position [199, 0]
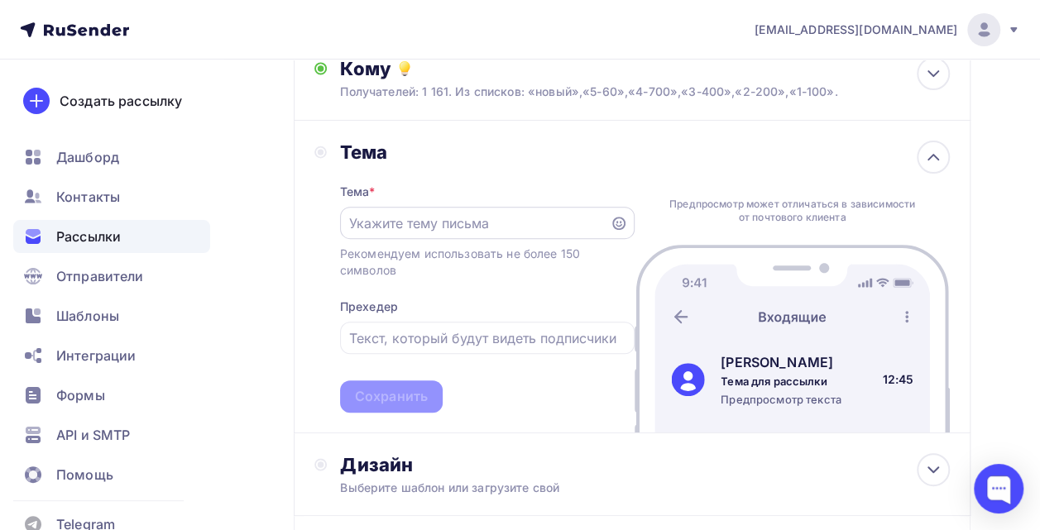
click at [574, 218] on input "text" at bounding box center [474, 224] width 251 height 20
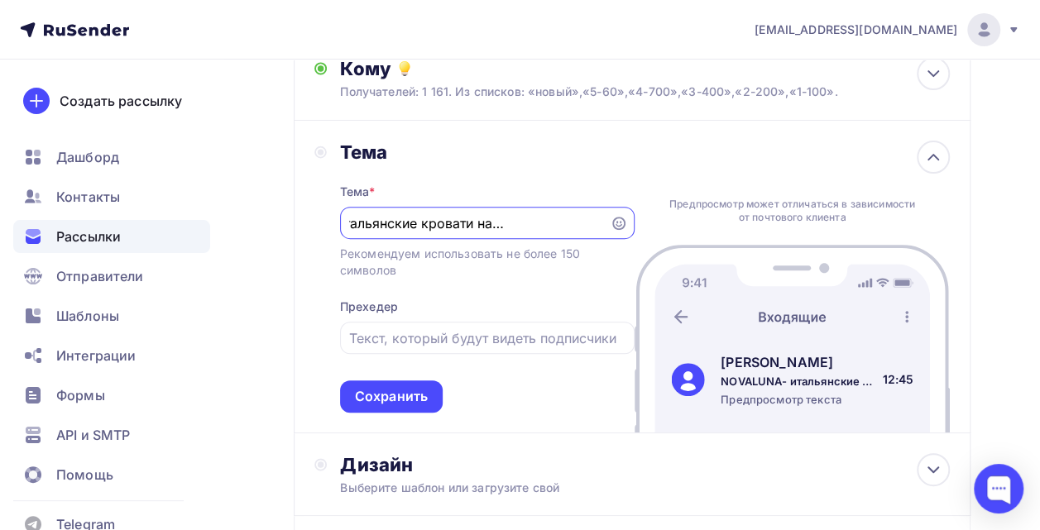
scroll to position [0, 96]
type input "NOVALUNA- итальянские кровати на складе в [GEOGRAPHIC_DATA]!"
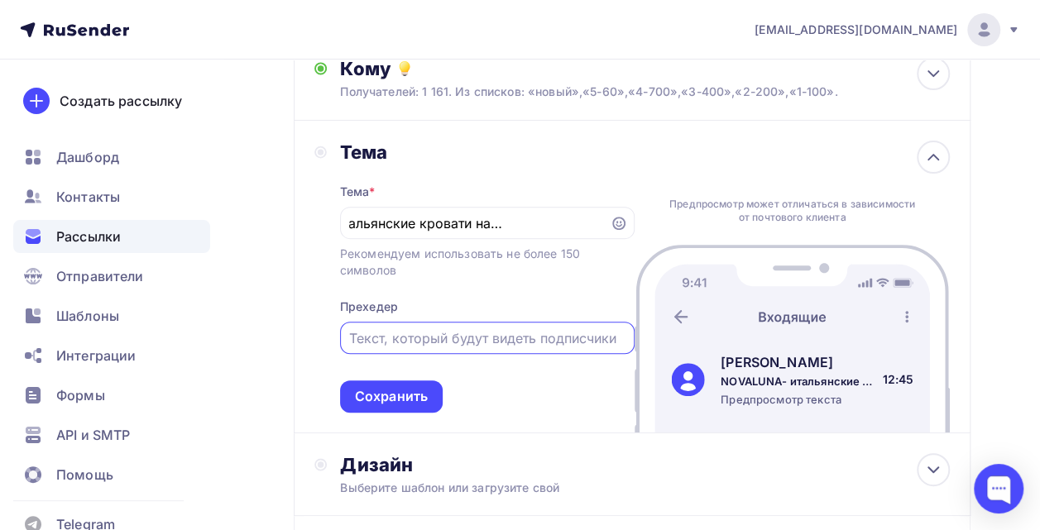
scroll to position [0, 0]
click at [490, 338] on input "text" at bounding box center [487, 339] width 276 height 20
type input "N"
click at [490, 338] on input "text" at bounding box center [487, 339] width 276 height 20
type input "C"
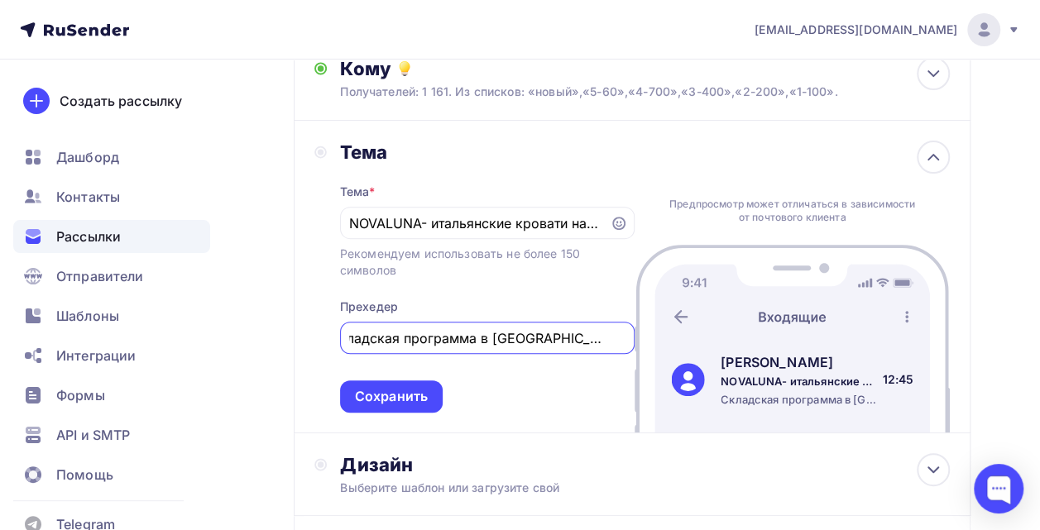
scroll to position [0, 23]
type input "Складская программа в [GEOGRAPHIC_DATA]- [GEOGRAPHIC_DATA]."
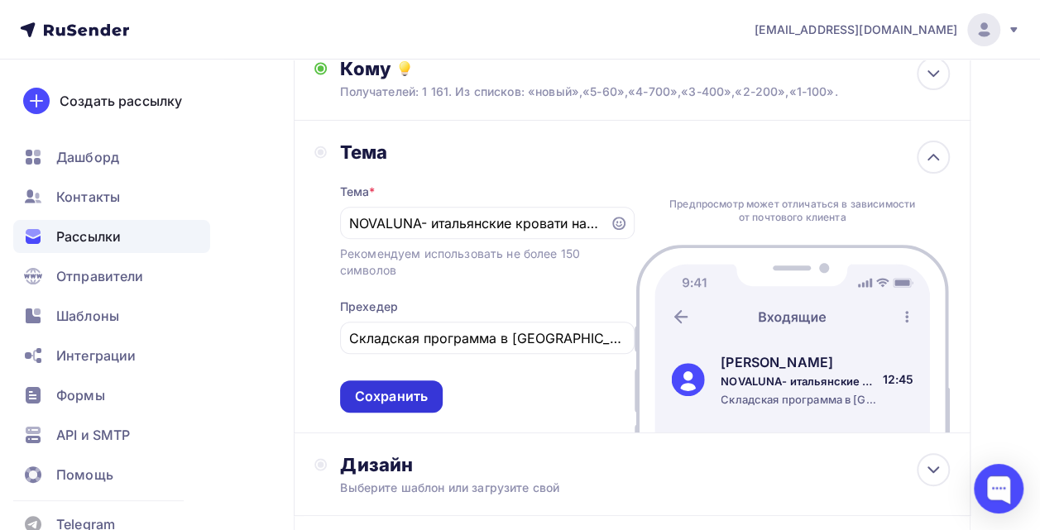
click at [388, 406] on div "Сохранить" at bounding box center [391, 396] width 73 height 19
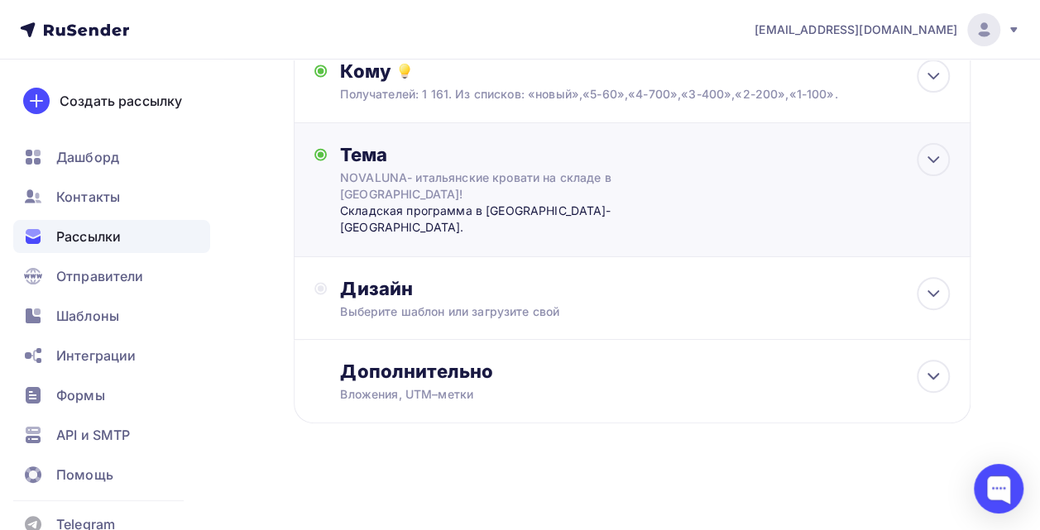
scroll to position [180, 0]
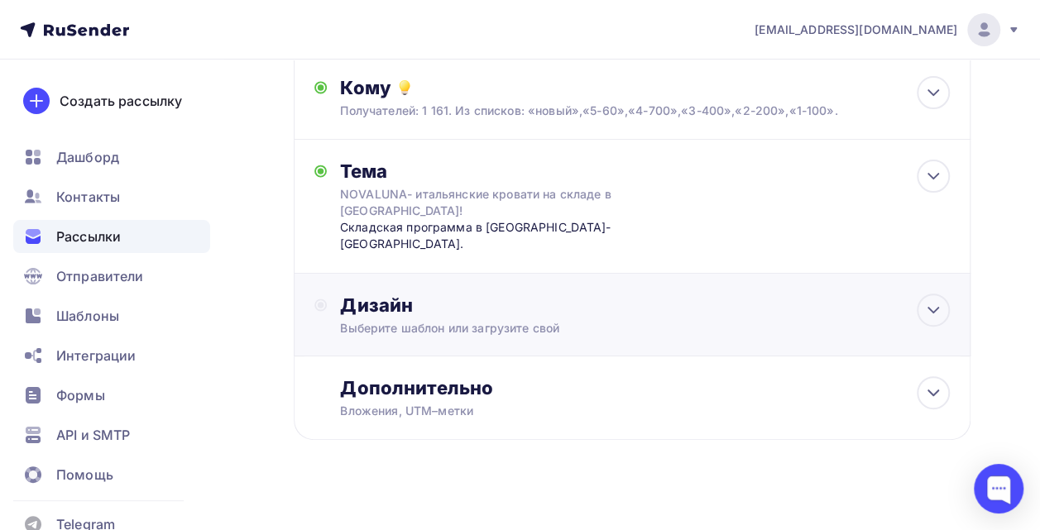
click at [486, 294] on div "Дизайн" at bounding box center [645, 305] width 610 height 23
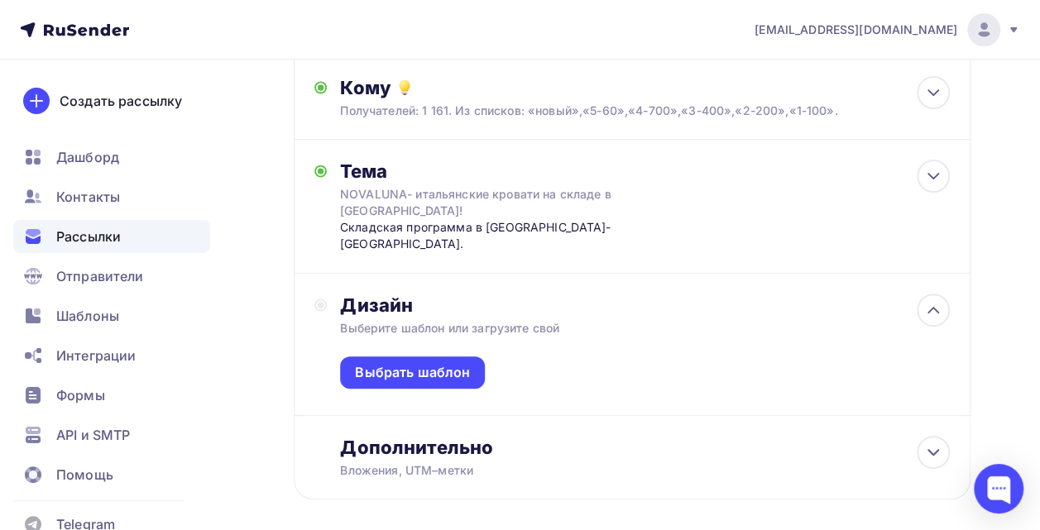
scroll to position [199, 0]
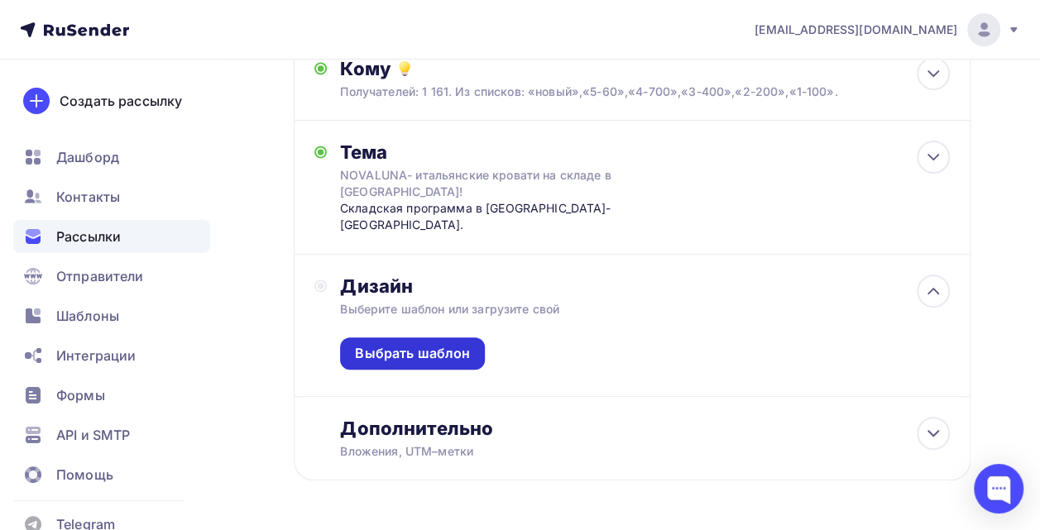
click at [415, 344] on div "Выбрать шаблон" at bounding box center [412, 353] width 115 height 19
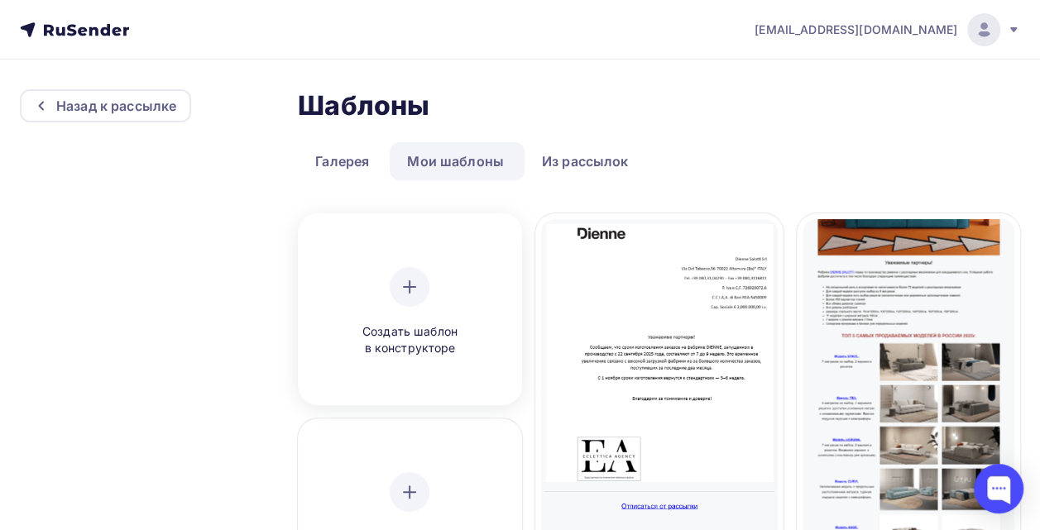
click at [414, 302] on div at bounding box center [410, 287] width 40 height 40
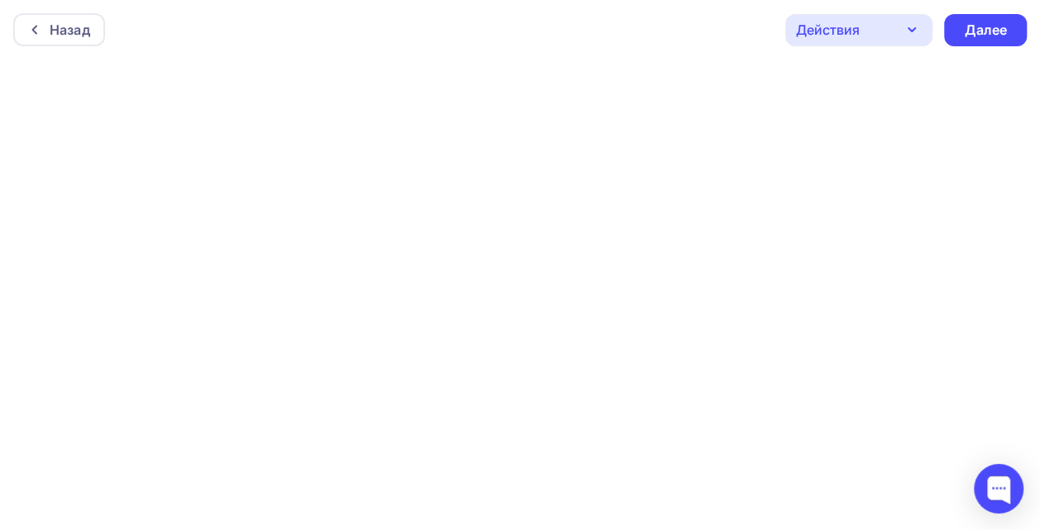
scroll to position [4, 0]
click at [923, 23] on div "Действия" at bounding box center [858, 26] width 147 height 32
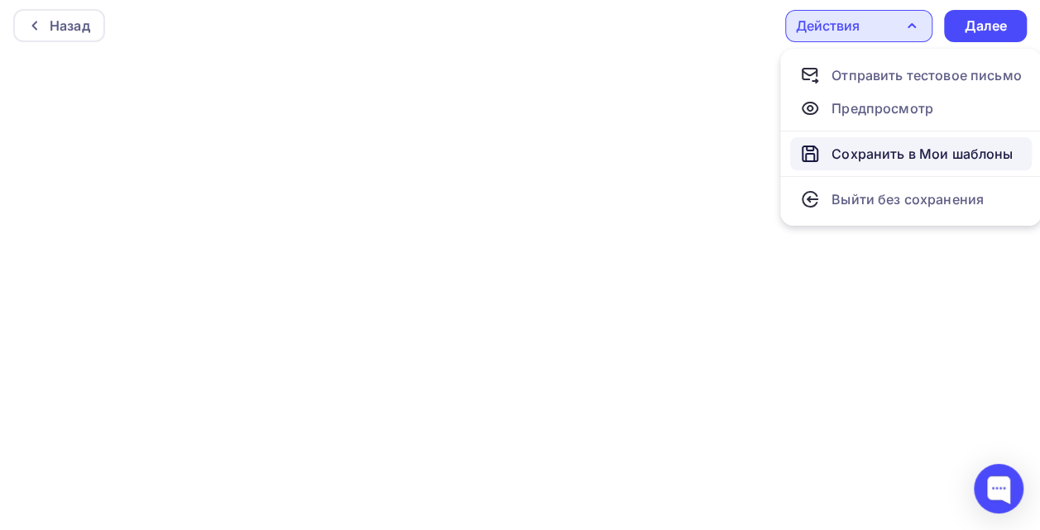
click at [905, 147] on div "Сохранить в Мои шаблоны" at bounding box center [922, 154] width 181 height 20
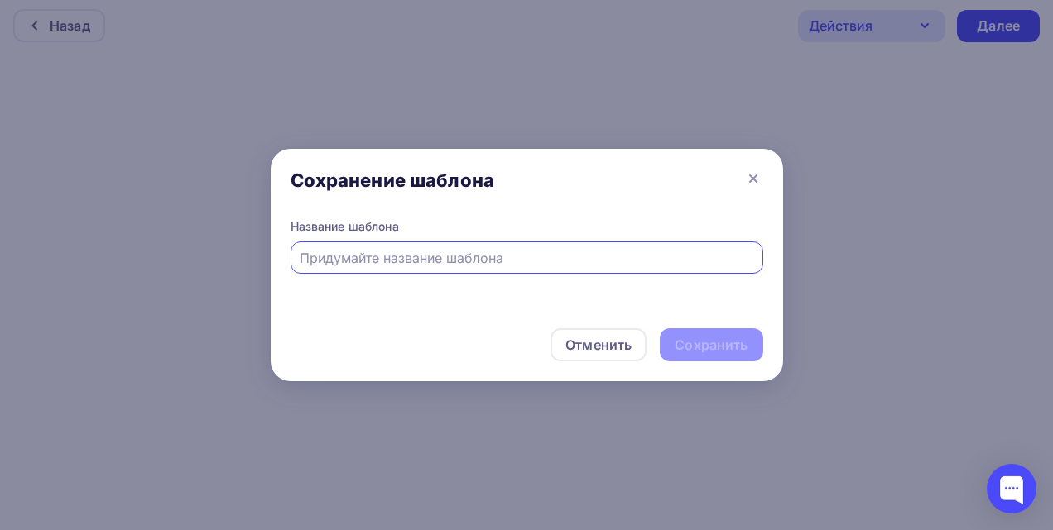
click at [527, 260] on input "text" at bounding box center [527, 258] width 454 height 20
type input "Т"
type input "NOVALUNA склад"
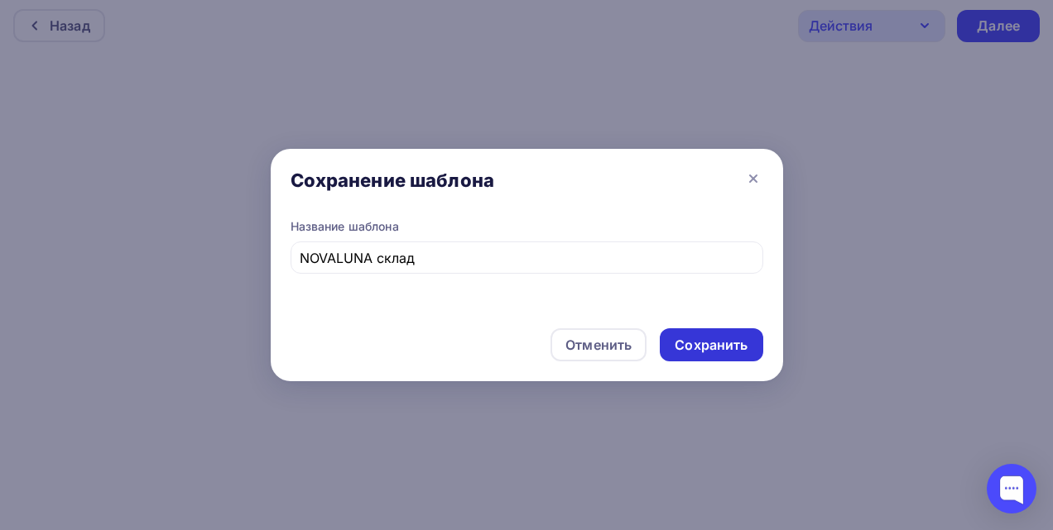
click at [722, 353] on div "Сохранить" at bounding box center [710, 345] width 73 height 19
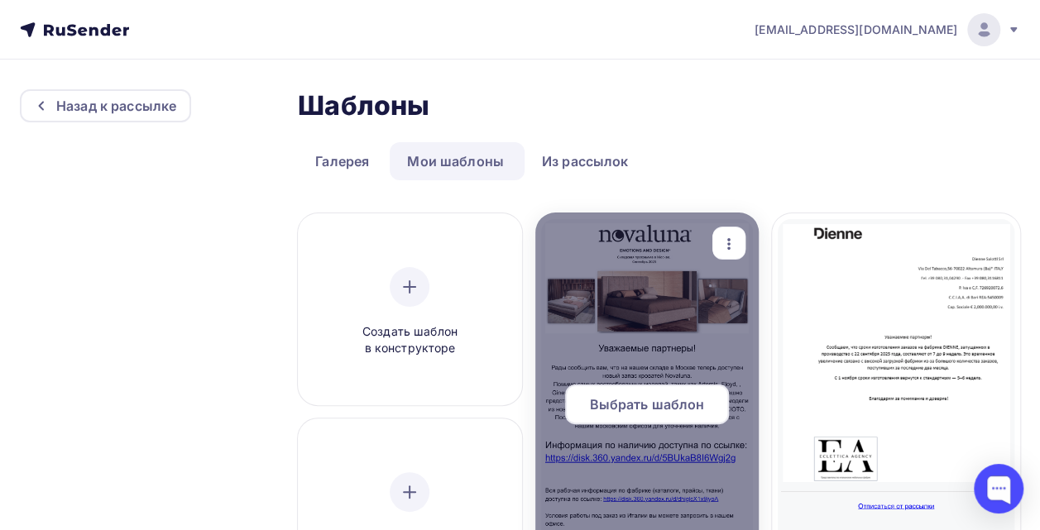
click at [732, 247] on icon "button" at bounding box center [729, 244] width 20 height 20
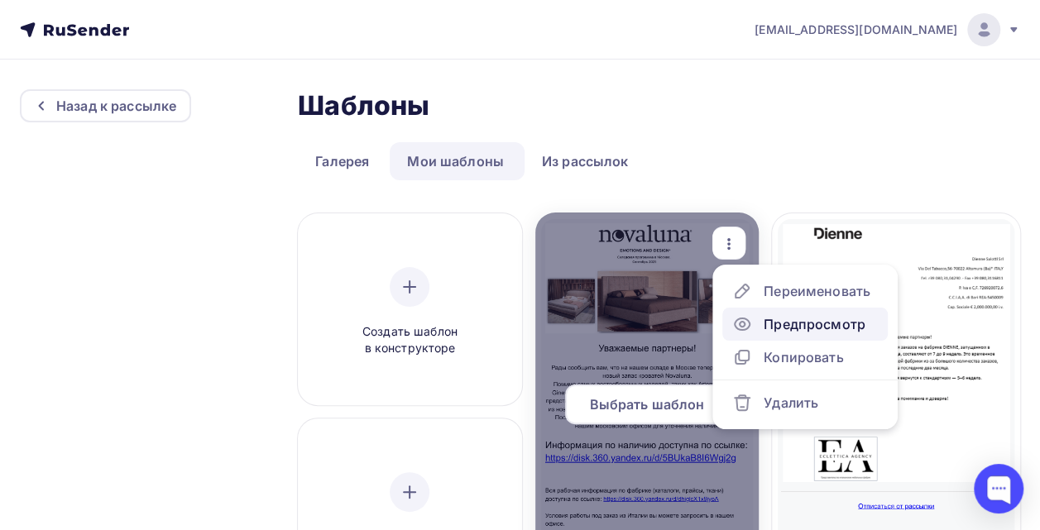
click at [790, 334] on div "Предпросмотр" at bounding box center [815, 324] width 102 height 20
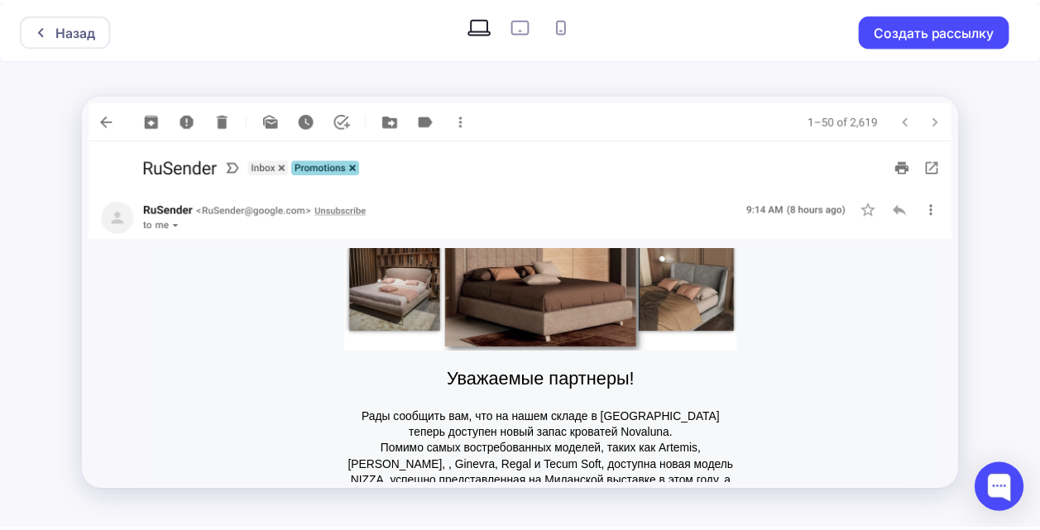
scroll to position [25, 0]
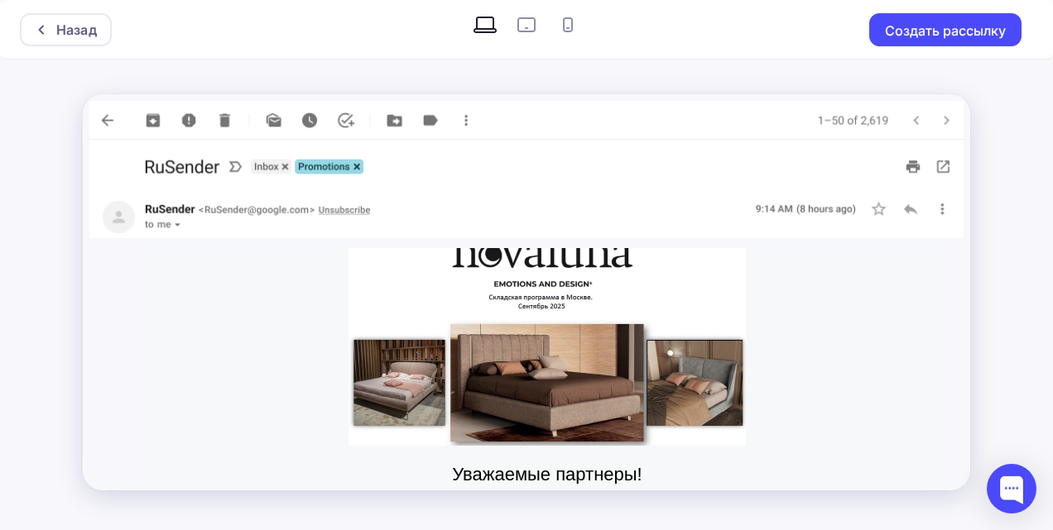
click at [938, 207] on img at bounding box center [526, 217] width 874 height 42
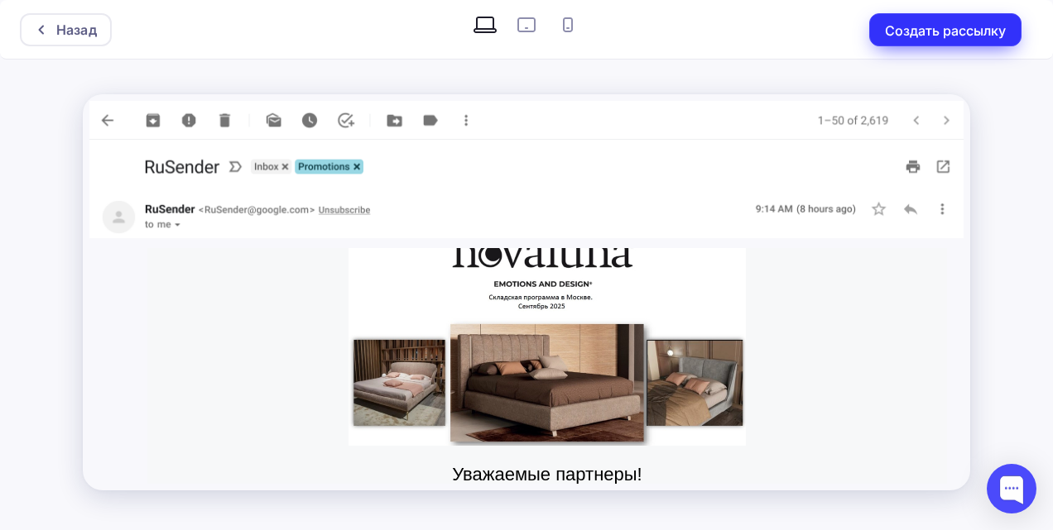
click at [967, 28] on button "Создать рассылку" at bounding box center [945, 29] width 152 height 33
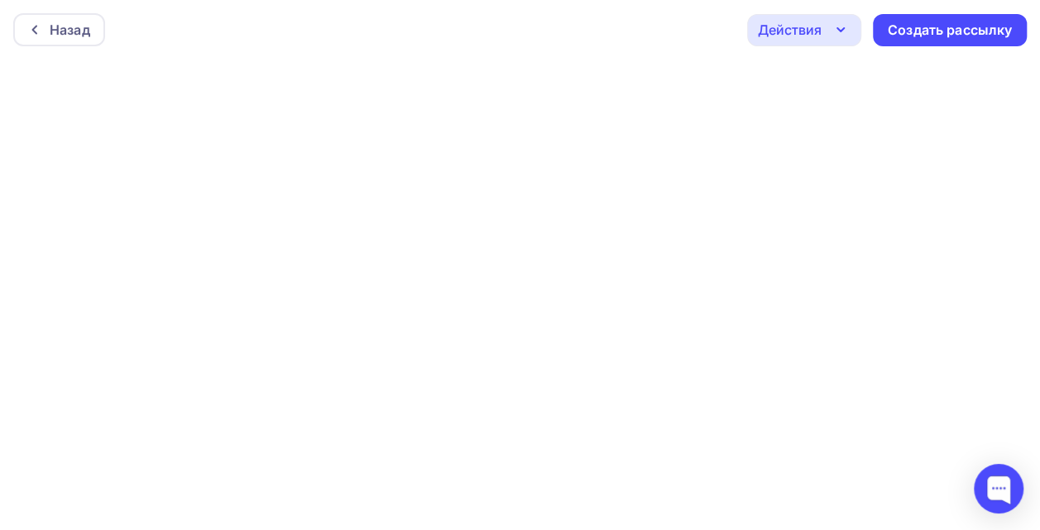
click at [826, 32] on div "Действия" at bounding box center [804, 30] width 114 height 32
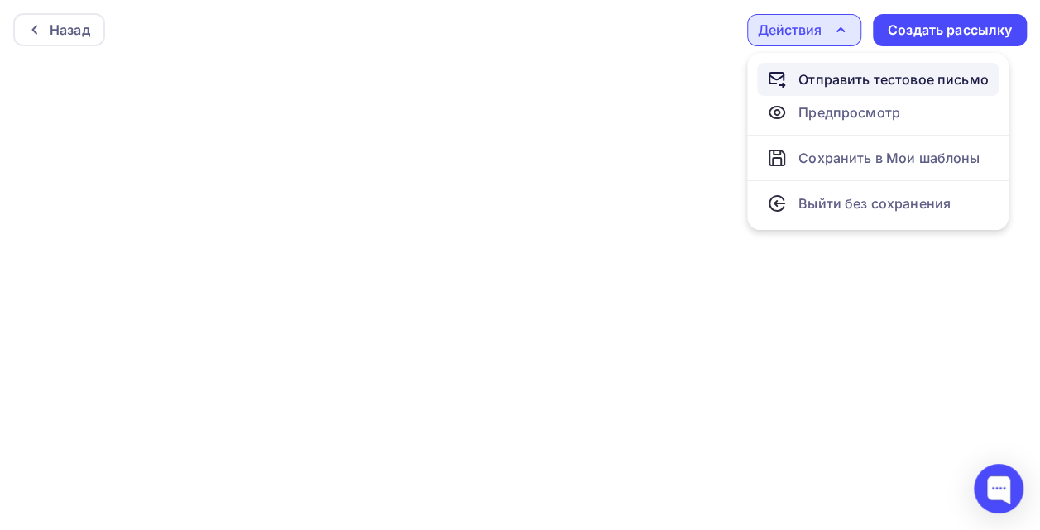
click at [842, 88] on div "Отправить тестовое письмо" at bounding box center [894, 80] width 190 height 20
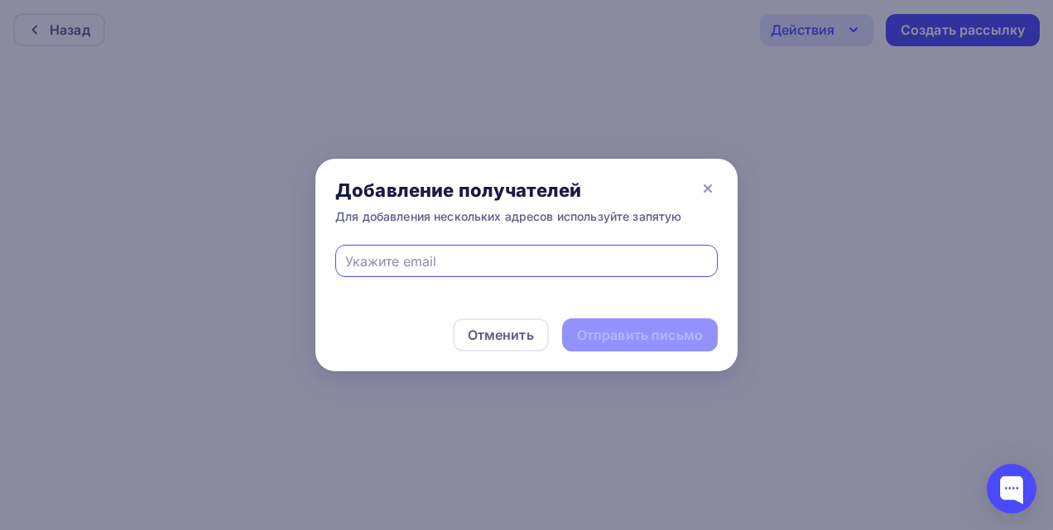
click at [447, 270] on input "text" at bounding box center [526, 262] width 363 height 20
type input "[PERSON_NAME][EMAIL_ADDRESS][DOMAIN_NAME]"
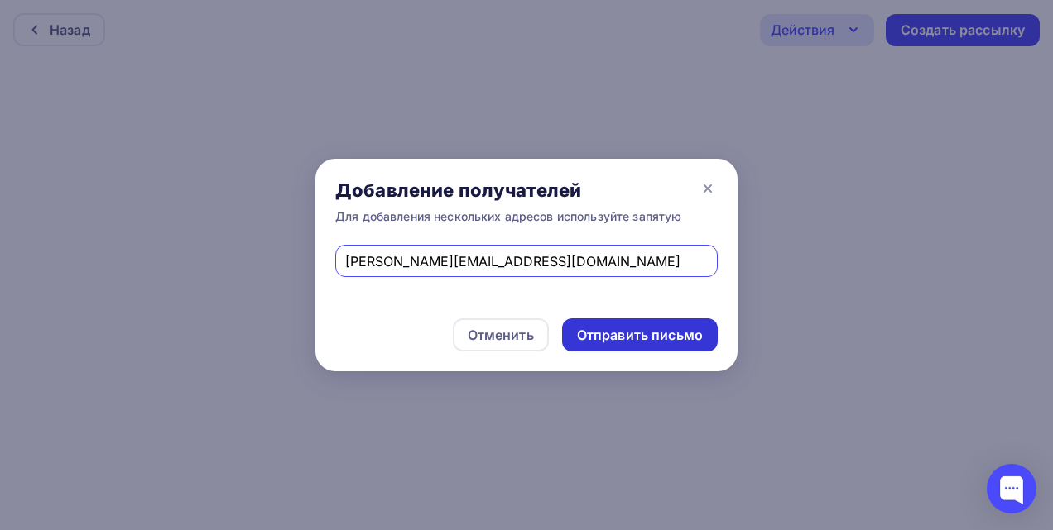
click at [636, 329] on div "Отправить письмо" at bounding box center [640, 335] width 126 height 19
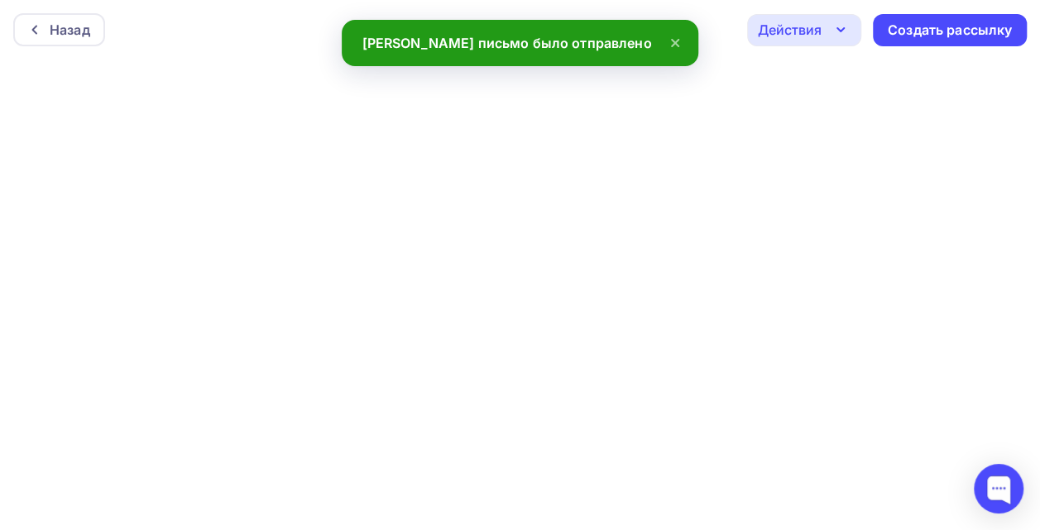
click at [813, 22] on div "Действия" at bounding box center [790, 30] width 64 height 20
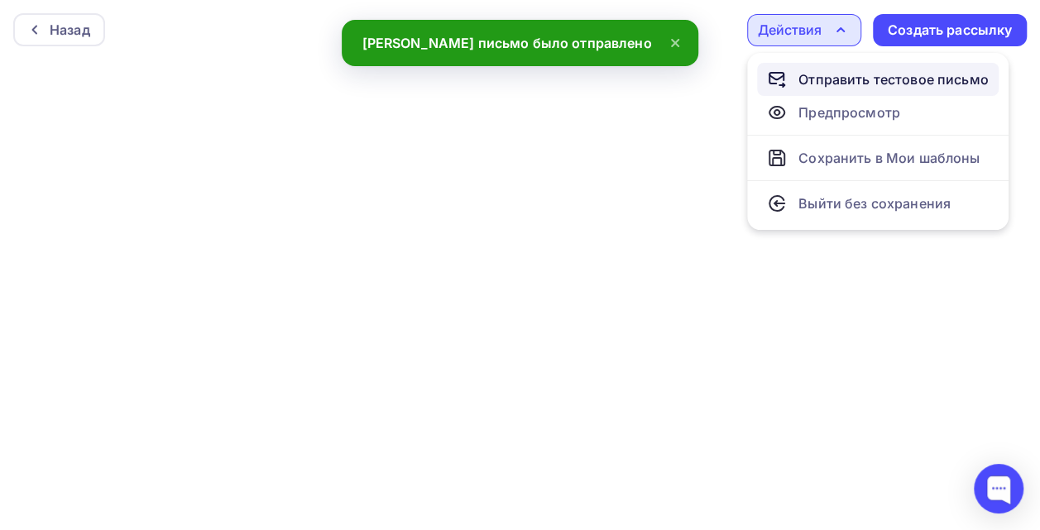
click at [836, 92] on link "Отправить тестовое письмо" at bounding box center [878, 79] width 242 height 33
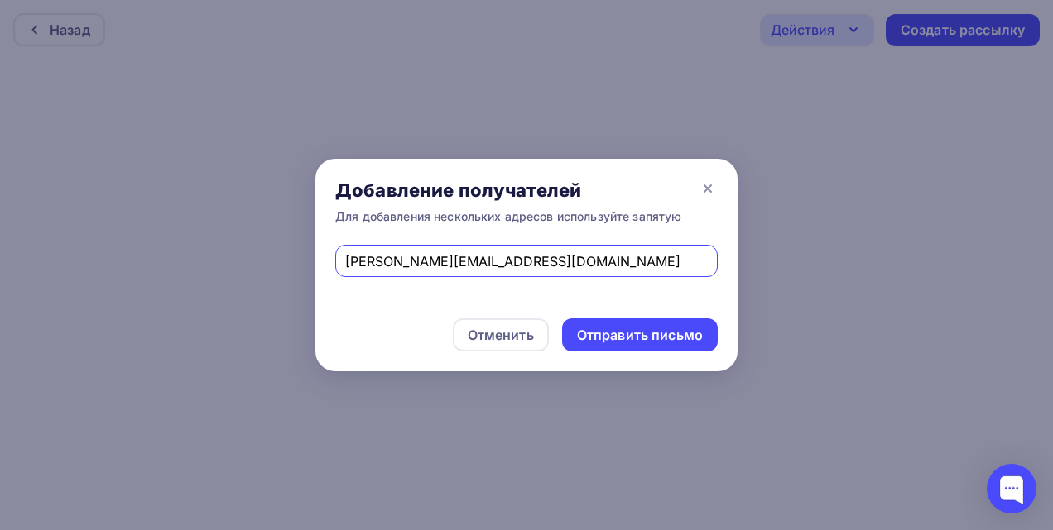
drag, startPoint x: 391, startPoint y: 266, endPoint x: 290, endPoint y: 262, distance: 100.2
click at [290, 262] on div "Добавление получателей Для добавления нескольких адресов используйте запятую [E…" at bounding box center [526, 265] width 1053 height 530
click at [480, 266] on input "[PERSON_NAME][EMAIL_ADDRESS][DOMAIN_NAME]" at bounding box center [526, 262] width 363 height 20
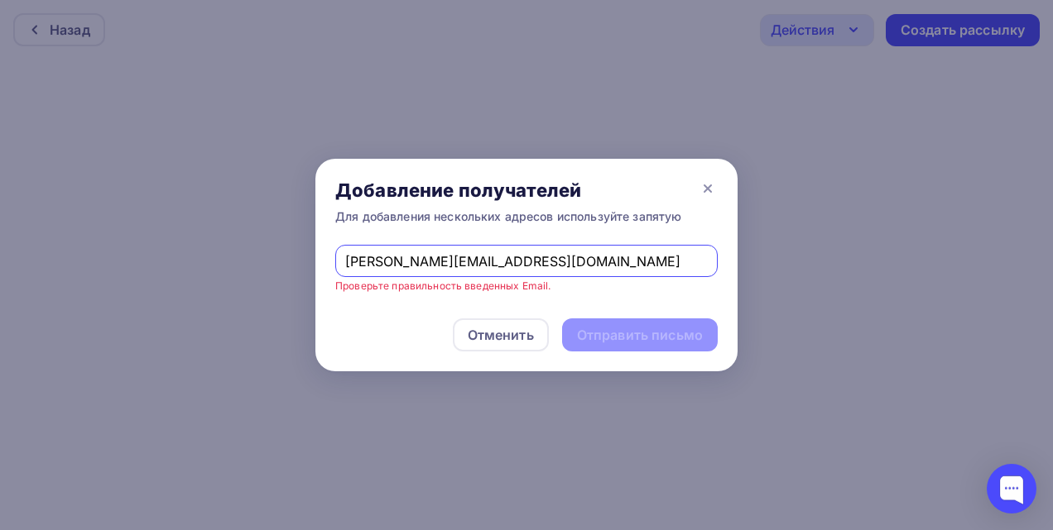
click at [510, 263] on input "[PERSON_NAME][EMAIL_ADDRESS][DOMAIN_NAME]" at bounding box center [526, 262] width 363 height 20
type input "e"
type input "[PERSON_NAME][EMAIL_ADDRESS][DOMAIN_NAME]"
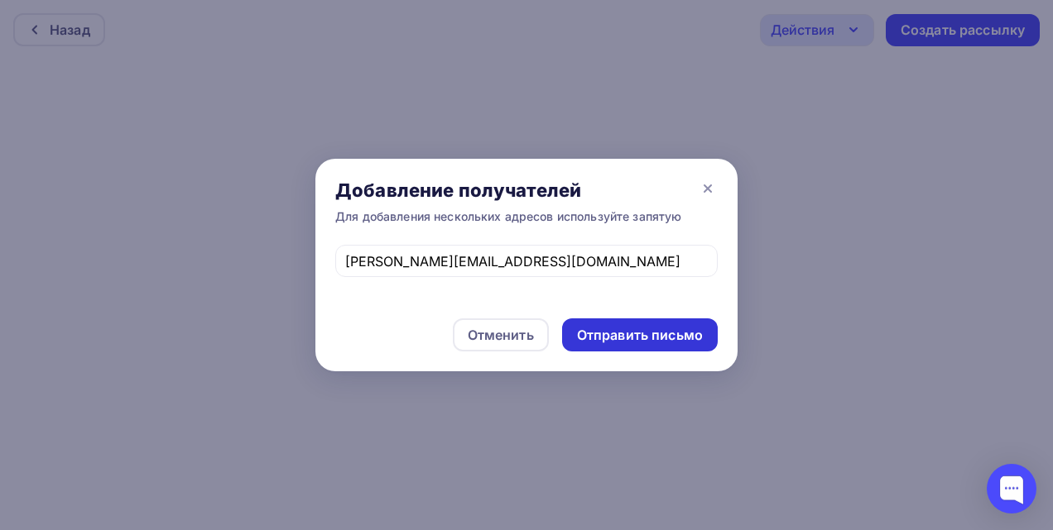
click at [651, 337] on div "Отправить письмо" at bounding box center [640, 335] width 126 height 19
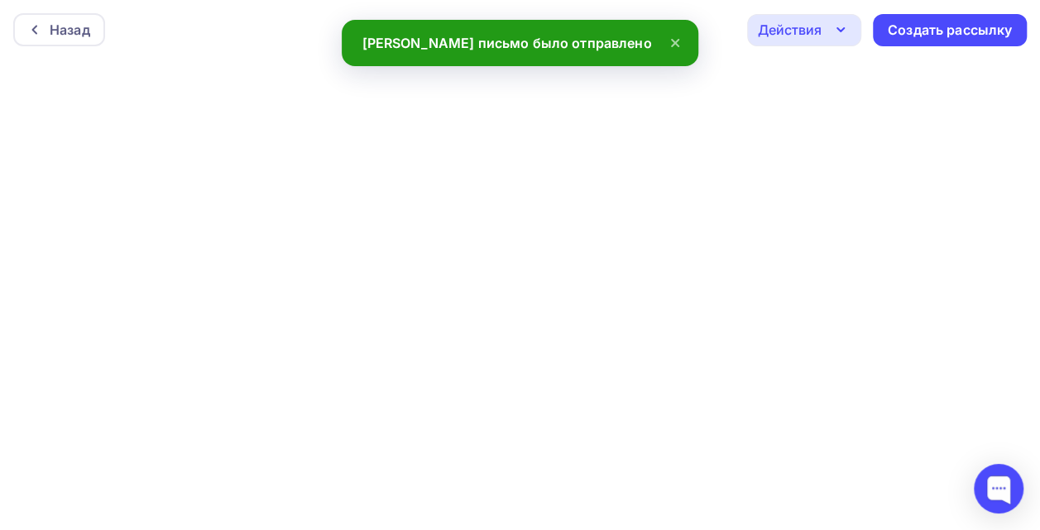
click at [826, 22] on div "Действия" at bounding box center [804, 30] width 114 height 32
